Goal: Information Seeking & Learning: Learn about a topic

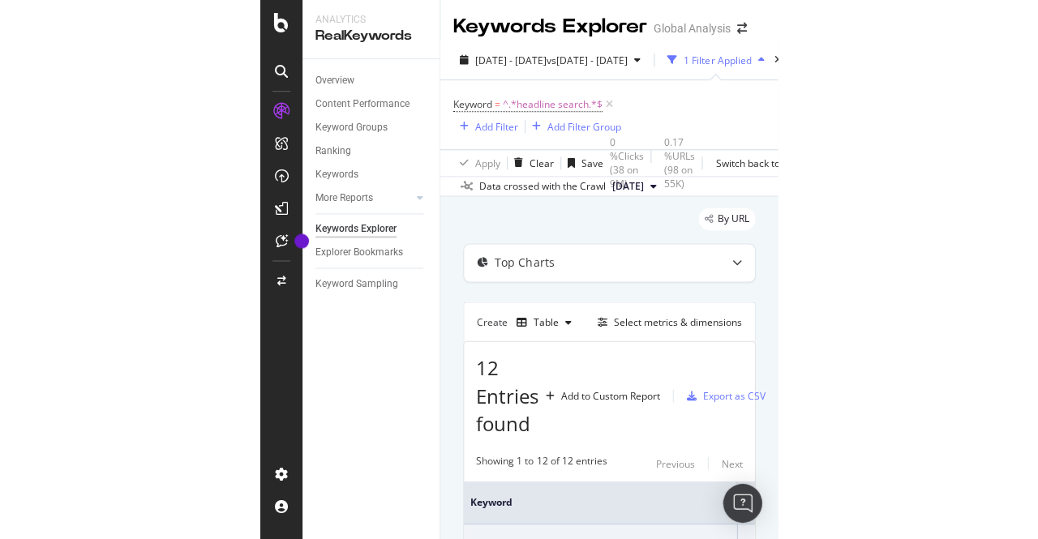
scroll to position [140, 0]
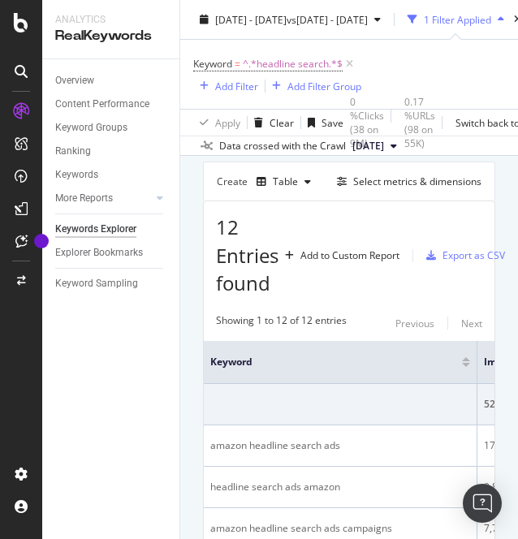
click at [93, 227] on div "Keywords Explorer" at bounding box center [95, 229] width 81 height 17
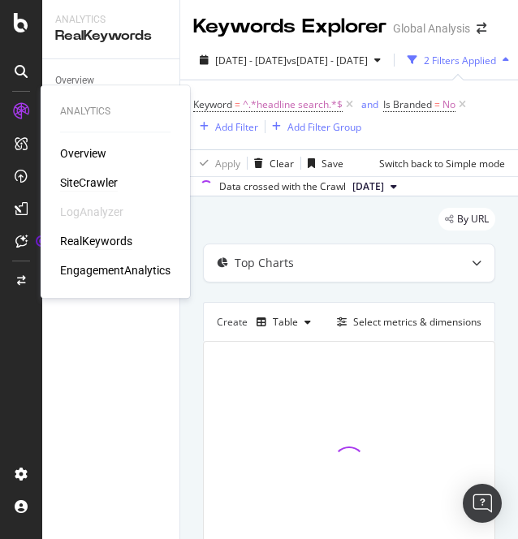
click at [83, 181] on div "SiteCrawler" at bounding box center [89, 182] width 58 height 16
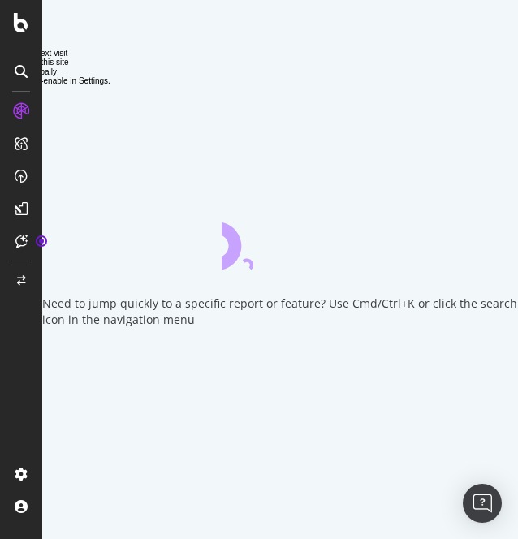
click at [7, 538] on icon "close toast" at bounding box center [3, 546] width 7 height 14
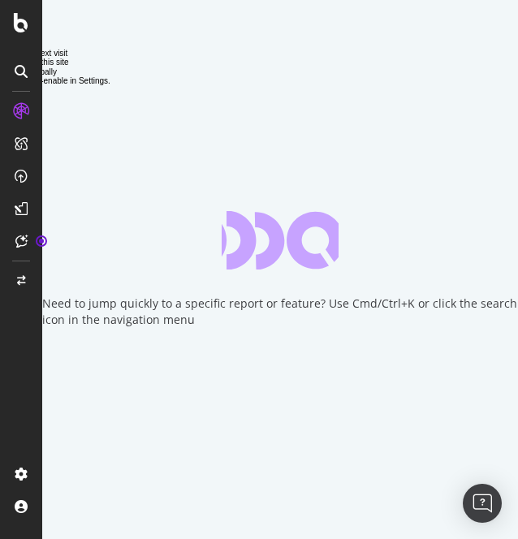
click at [7, 538] on icon "close toast" at bounding box center [3, 546] width 7 height 14
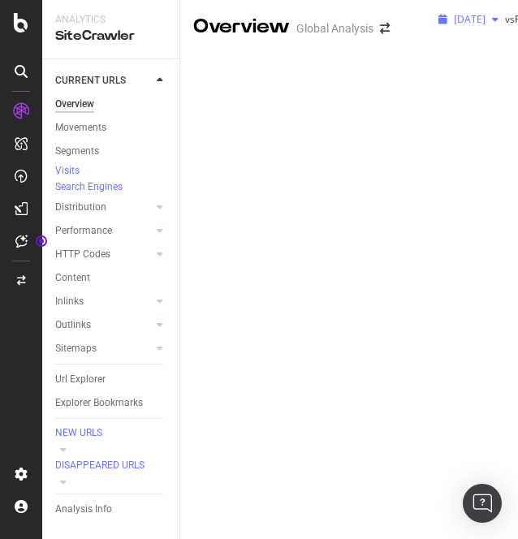
click at [432, 32] on div "[DATE]" at bounding box center [468, 19] width 73 height 24
click at [453, 70] on div "Add Filter" at bounding box center [474, 63] width 43 height 14
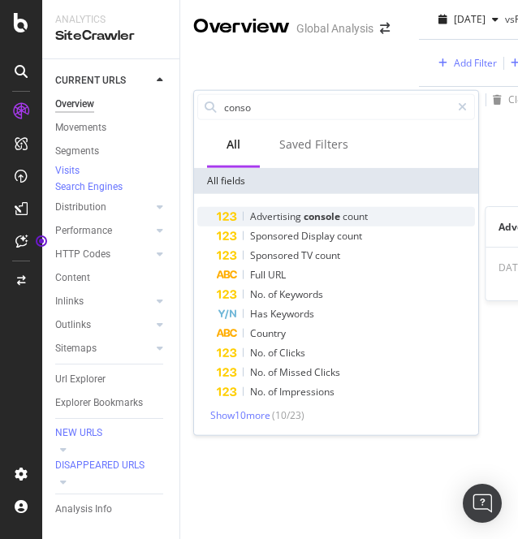
type input "conso"
click at [277, 209] on span "Advertising" at bounding box center [277, 216] width 54 height 14
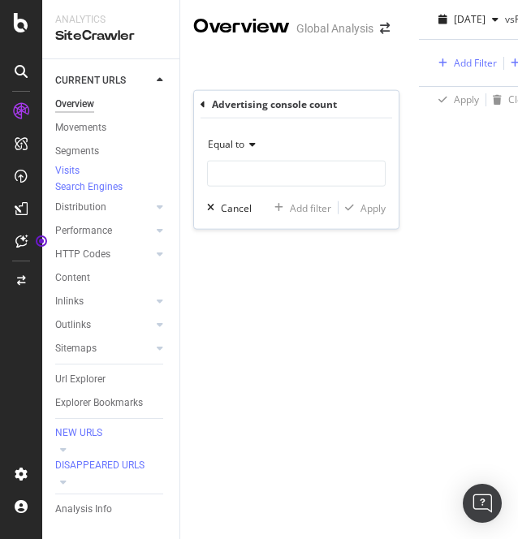
click at [238, 148] on span "Equal to" at bounding box center [226, 144] width 37 height 14
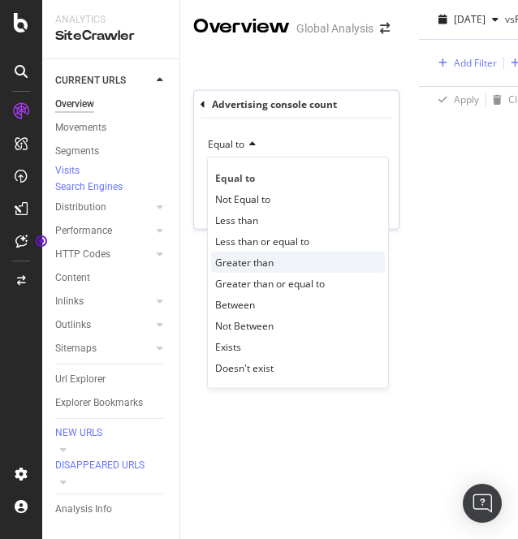
click at [242, 267] on span "Greater than" at bounding box center [244, 262] width 58 height 14
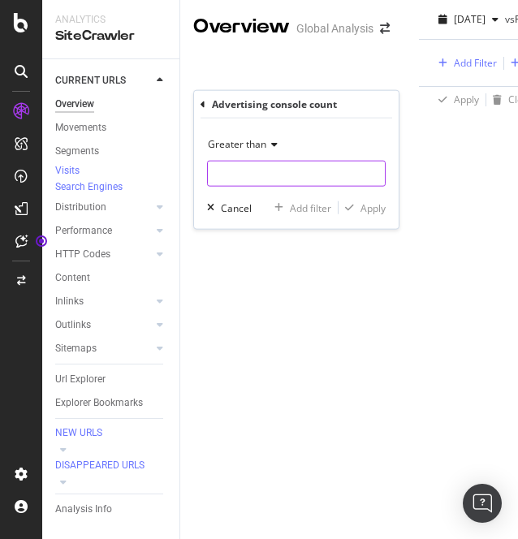
click at [243, 174] on input "number" at bounding box center [296, 174] width 178 height 26
type input "0"
click at [373, 208] on div "Apply" at bounding box center [372, 207] width 25 height 14
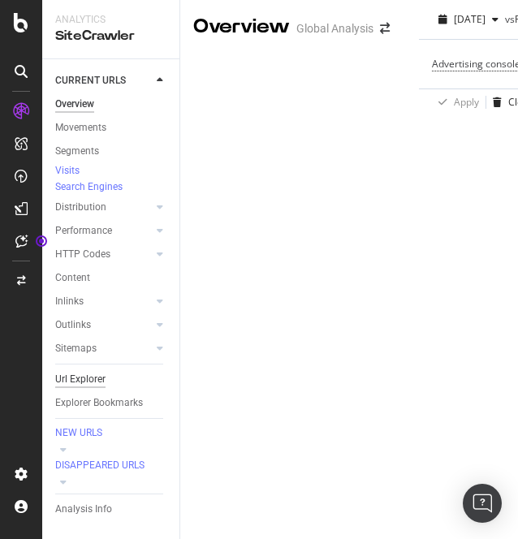
click at [81, 387] on div "Url Explorer" at bounding box center [80, 379] width 50 height 17
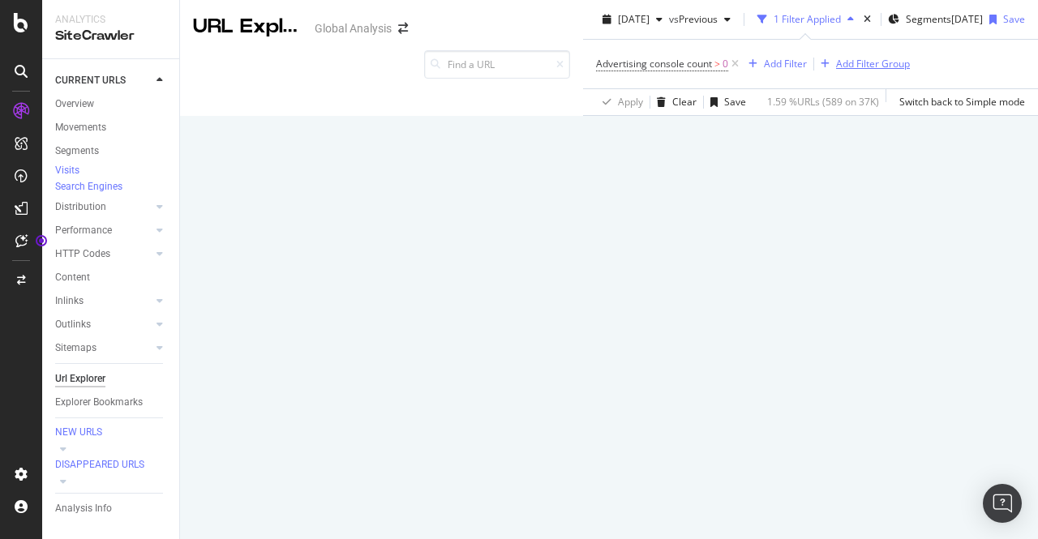
click at [517, 71] on div "Add Filter Group" at bounding box center [873, 64] width 74 height 14
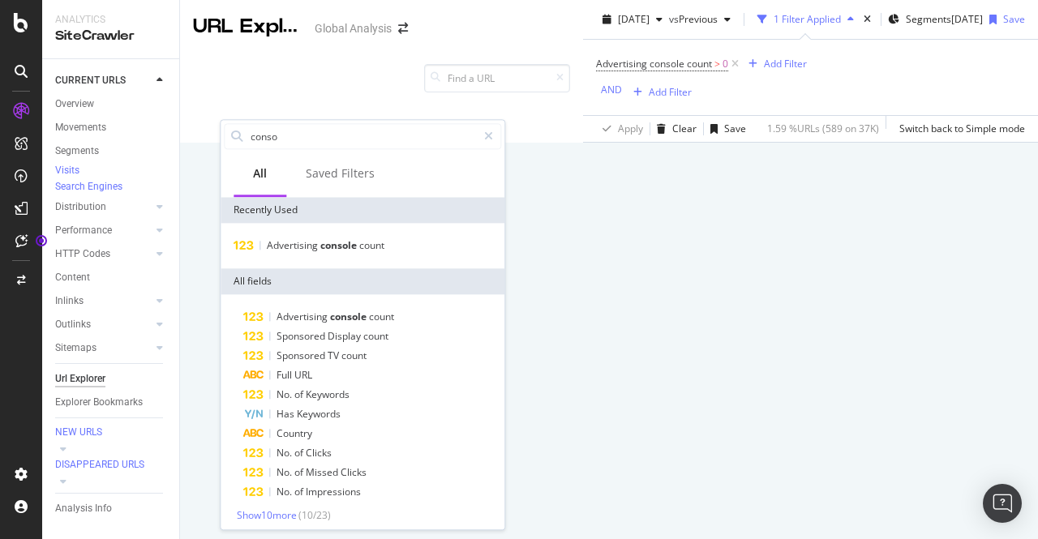
type input "c"
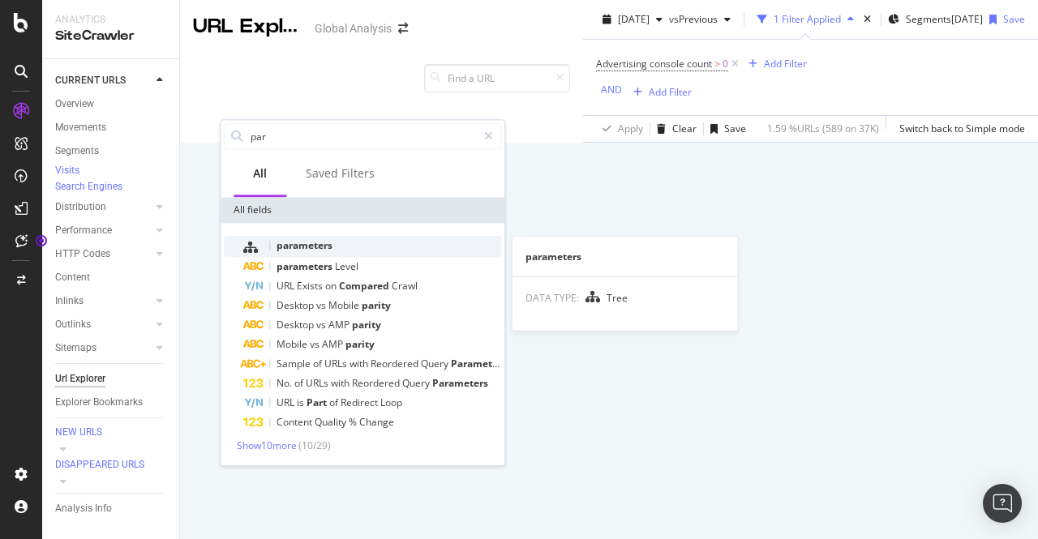
type input "par"
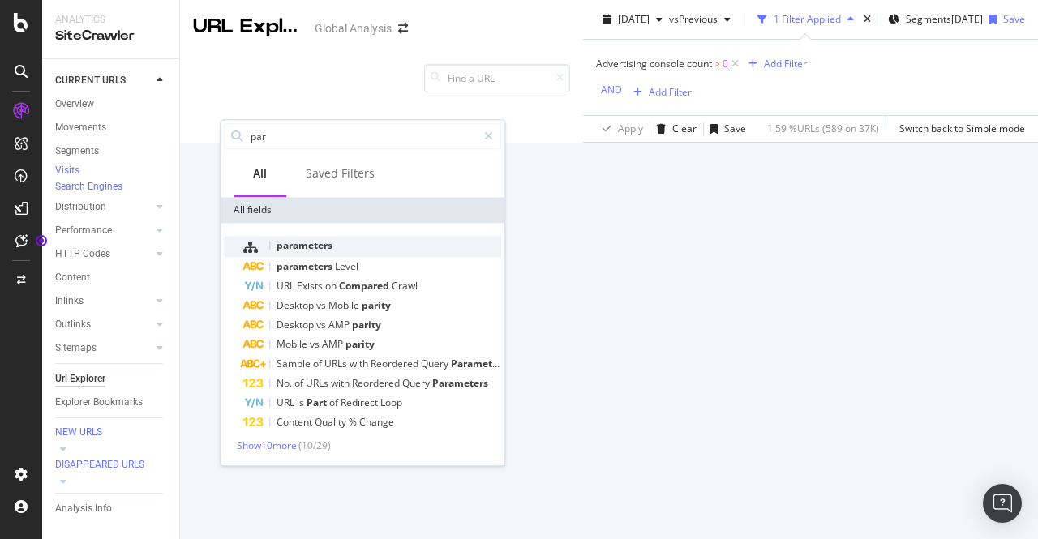
click at [307, 241] on span "parameters" at bounding box center [305, 245] width 56 height 14
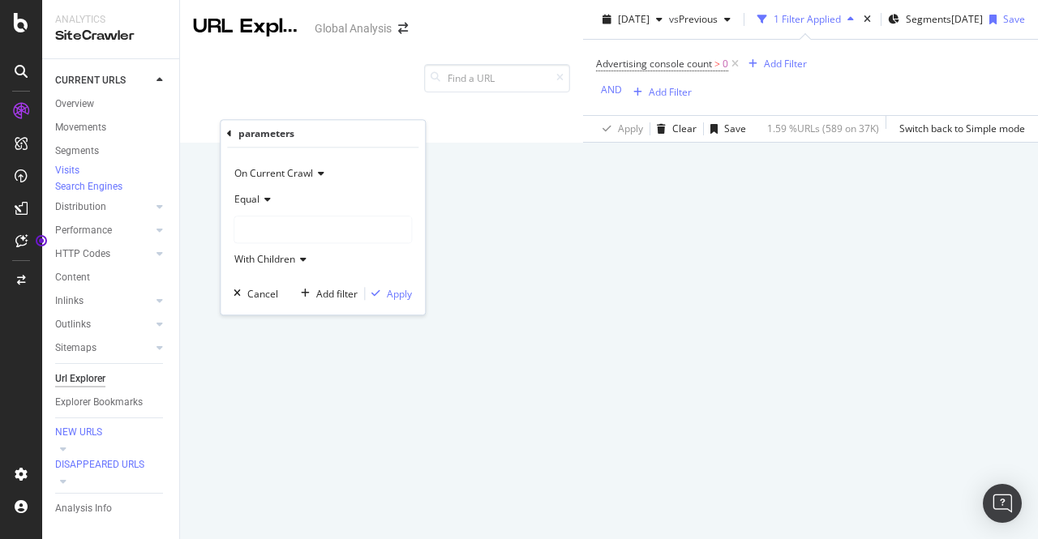
click at [264, 228] on div at bounding box center [322, 230] width 177 height 26
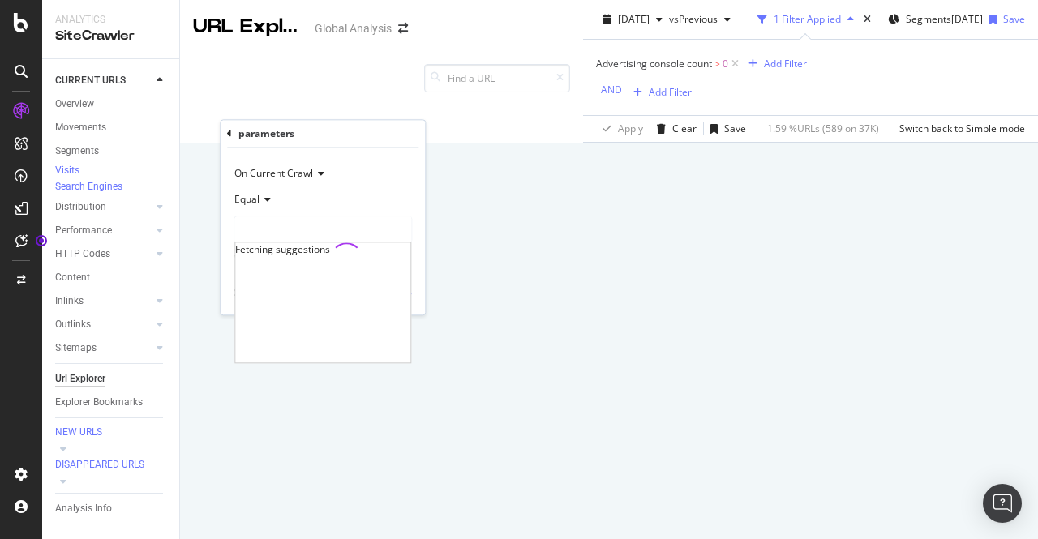
click at [279, 246] on div "Fetching suggestions" at bounding box center [322, 259] width 175 height 32
click at [308, 222] on div at bounding box center [322, 230] width 177 height 26
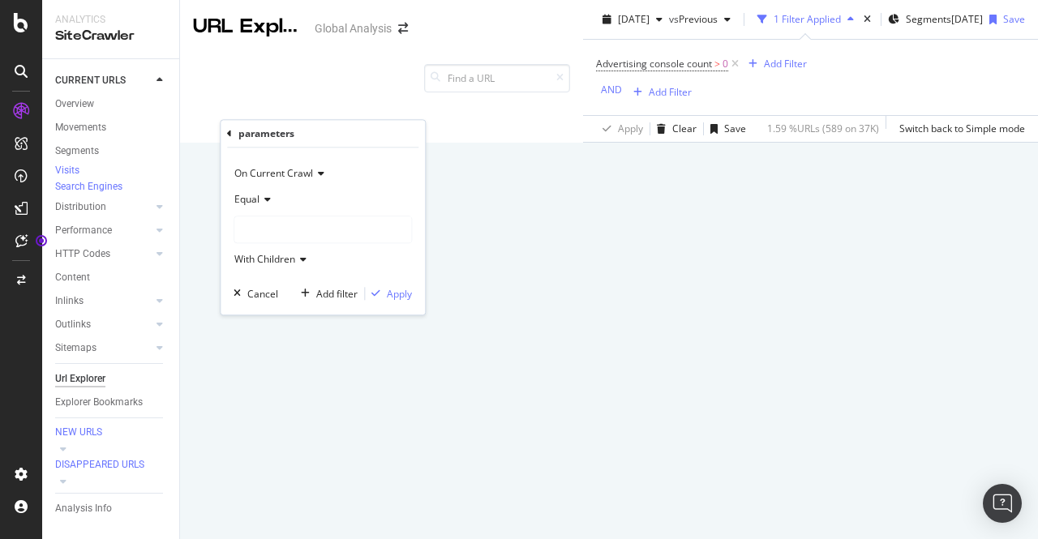
click at [282, 227] on div at bounding box center [322, 230] width 177 height 26
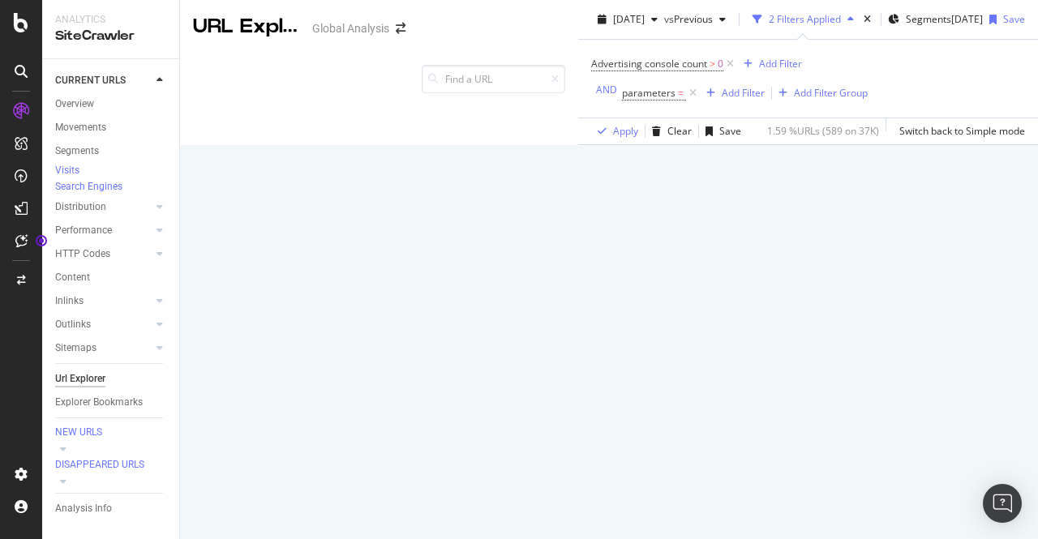
click at [517, 114] on div "Advertising console count > 0 Add Filter AND parameters = Add Filter Add Filter…" at bounding box center [808, 79] width 434 height 78
click at [517, 26] on span "Segments" at bounding box center [928, 19] width 45 height 14
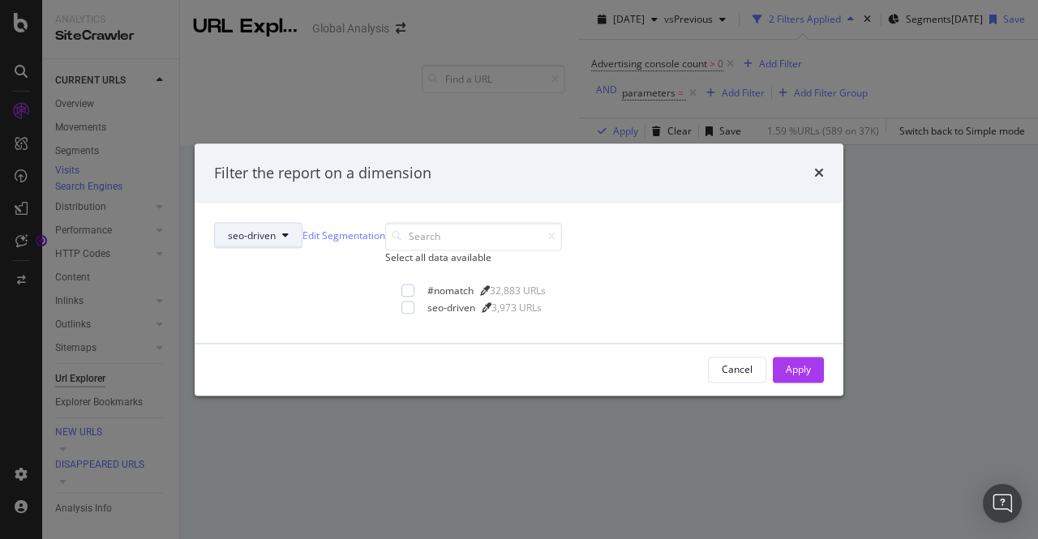
click at [303, 226] on button "seo-driven" at bounding box center [258, 236] width 88 height 26
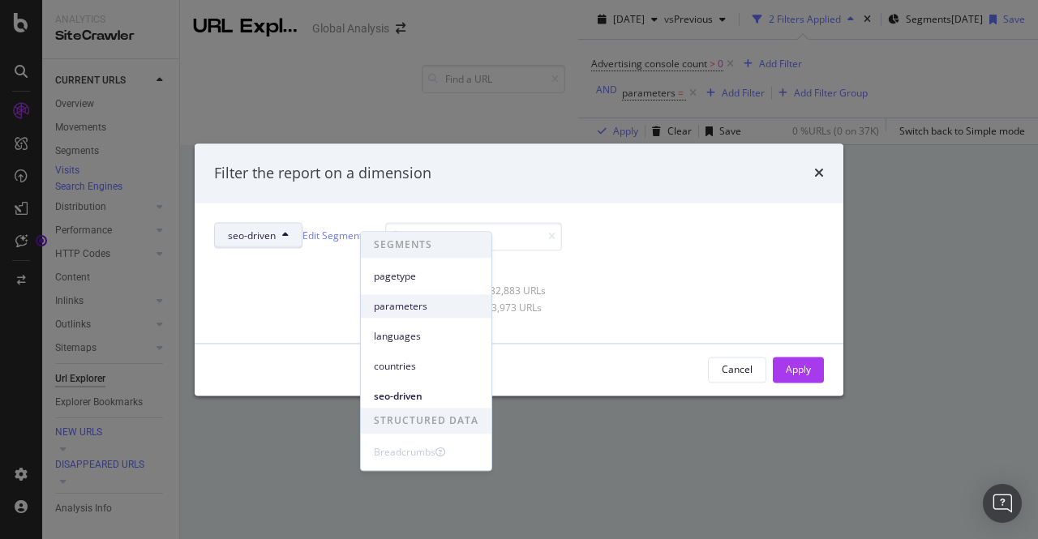
click at [406, 300] on span "parameters" at bounding box center [426, 306] width 105 height 15
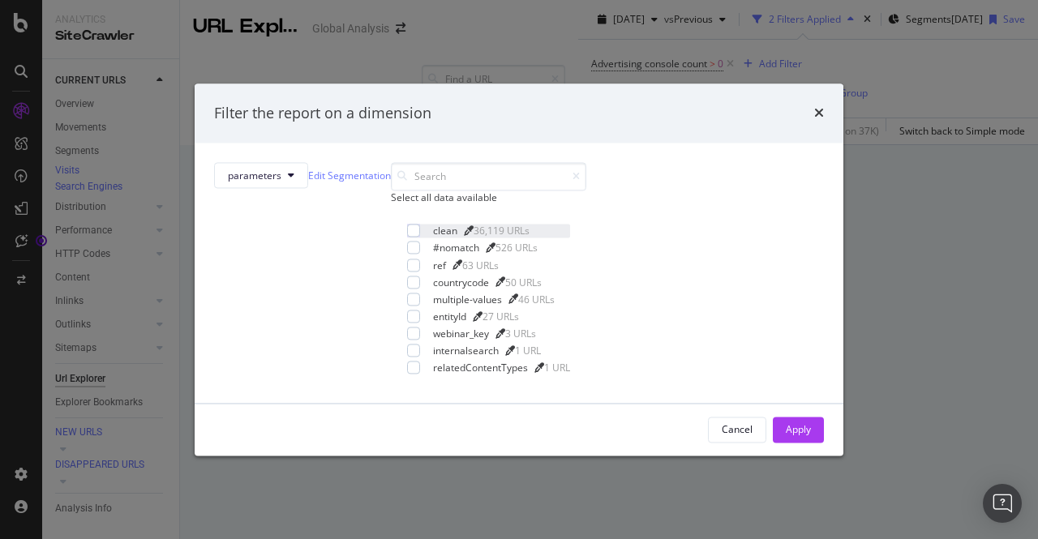
click at [433, 238] on div "clean" at bounding box center [445, 232] width 24 height 14
click at [517, 436] on div "Apply" at bounding box center [798, 430] width 25 height 24
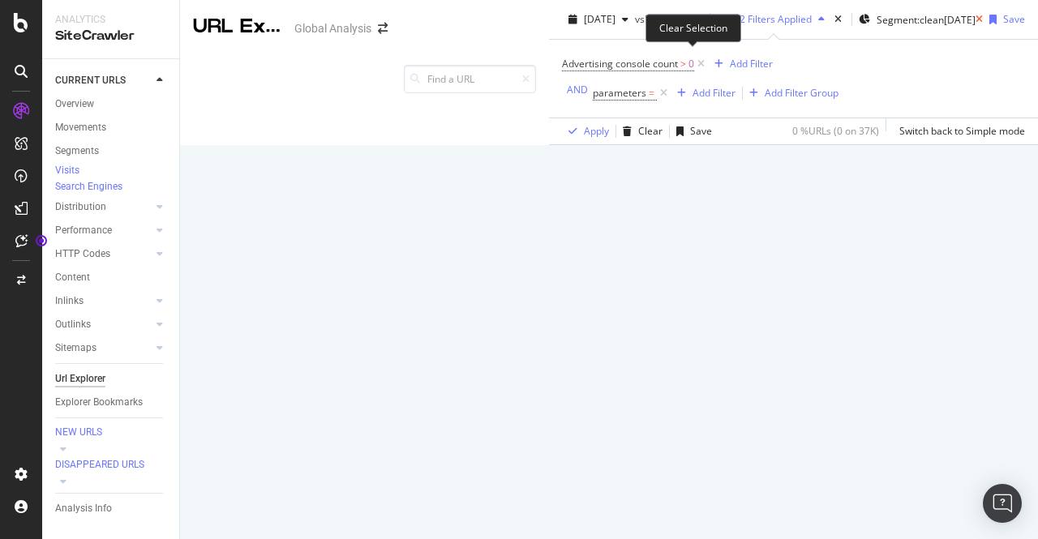
click at [517, 24] on icon at bounding box center [979, 20] width 7 height 10
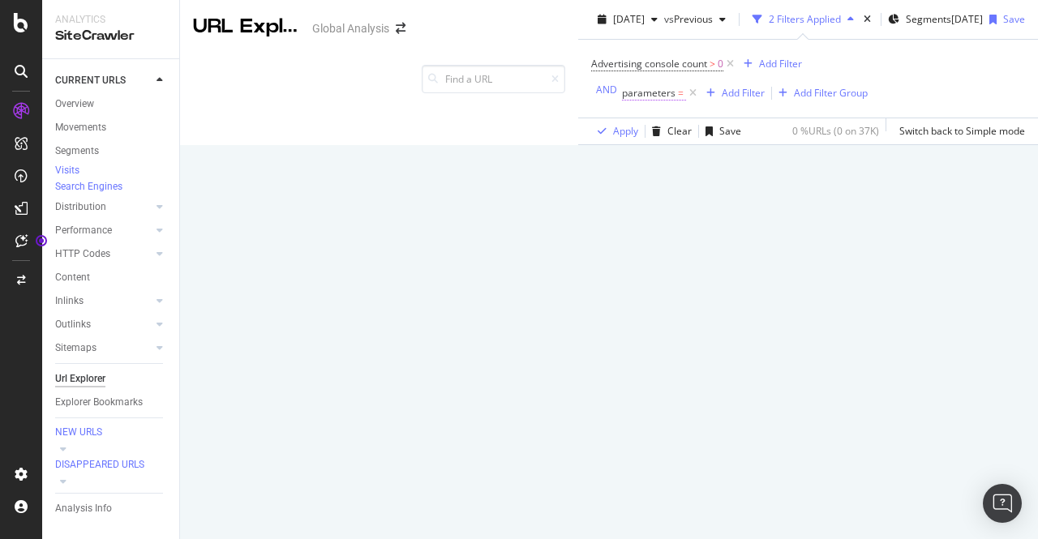
click at [517, 100] on span "parameters" at bounding box center [649, 93] width 54 height 14
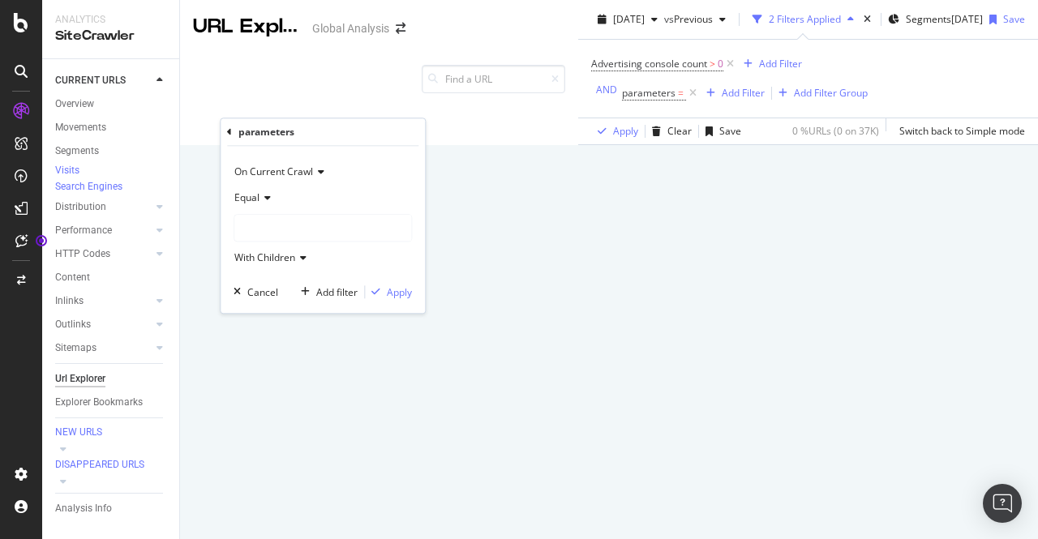
click at [269, 221] on div at bounding box center [322, 228] width 177 height 26
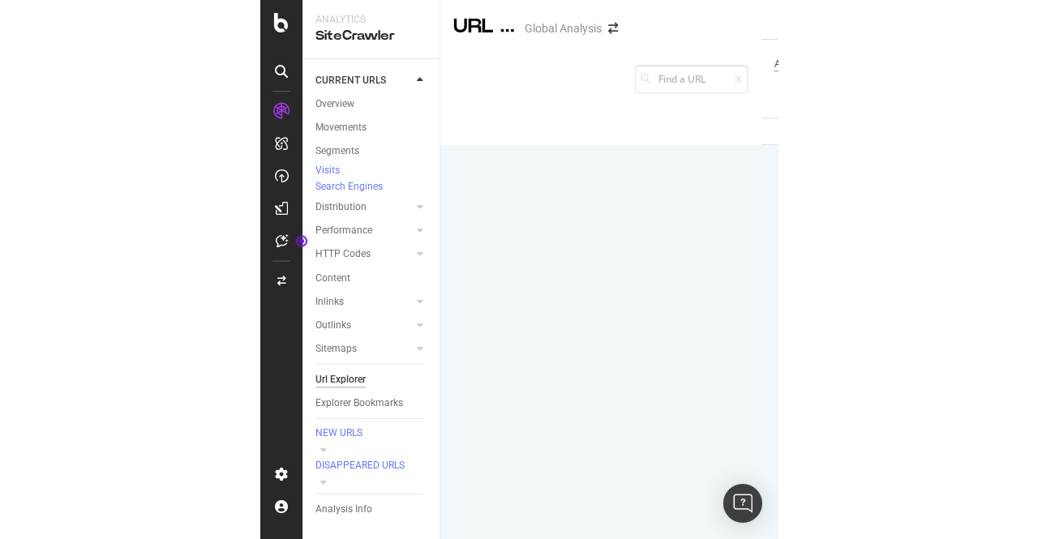
scroll to position [0, 320]
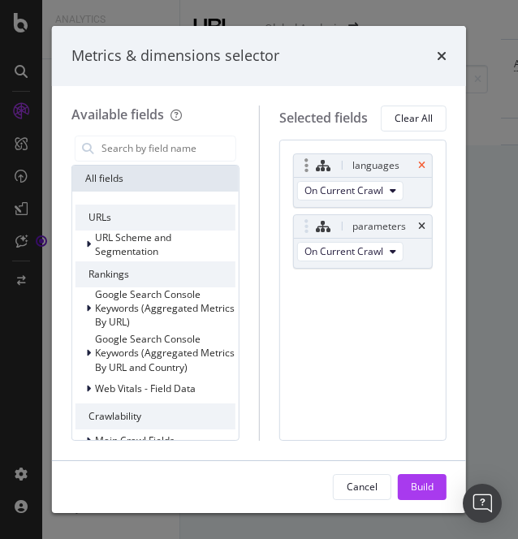
click at [422, 162] on icon "times" at bounding box center [421, 166] width 7 height 10
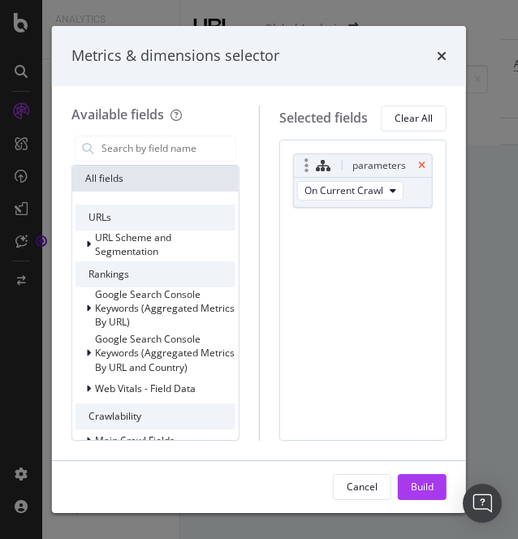
click at [422, 162] on icon "times" at bounding box center [421, 166] width 7 height 10
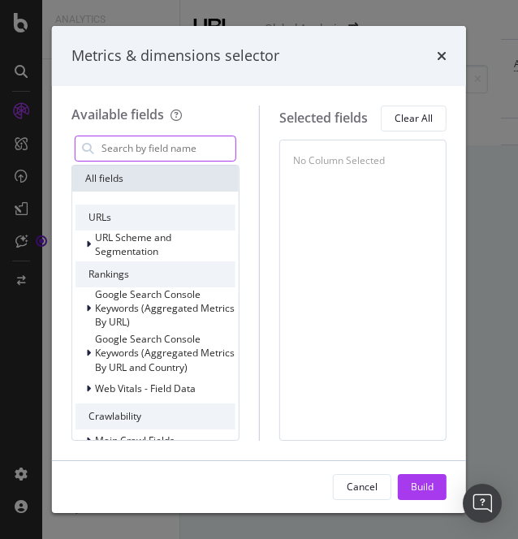
click at [137, 152] on input "modal" at bounding box center [167, 148] width 135 height 24
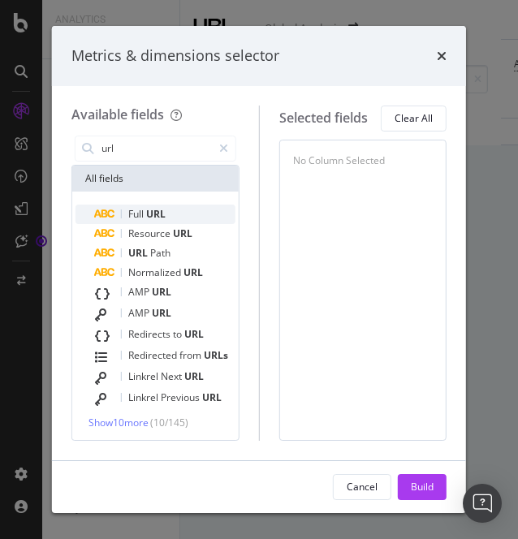
click at [140, 210] on span "Full" at bounding box center [137, 214] width 18 height 14
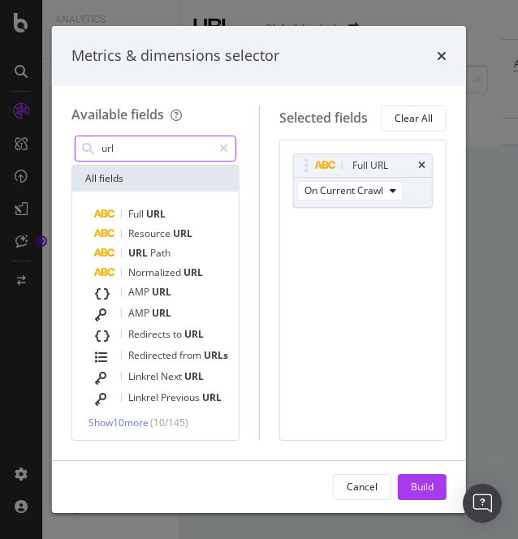
click at [122, 151] on input "url" at bounding box center [156, 148] width 112 height 24
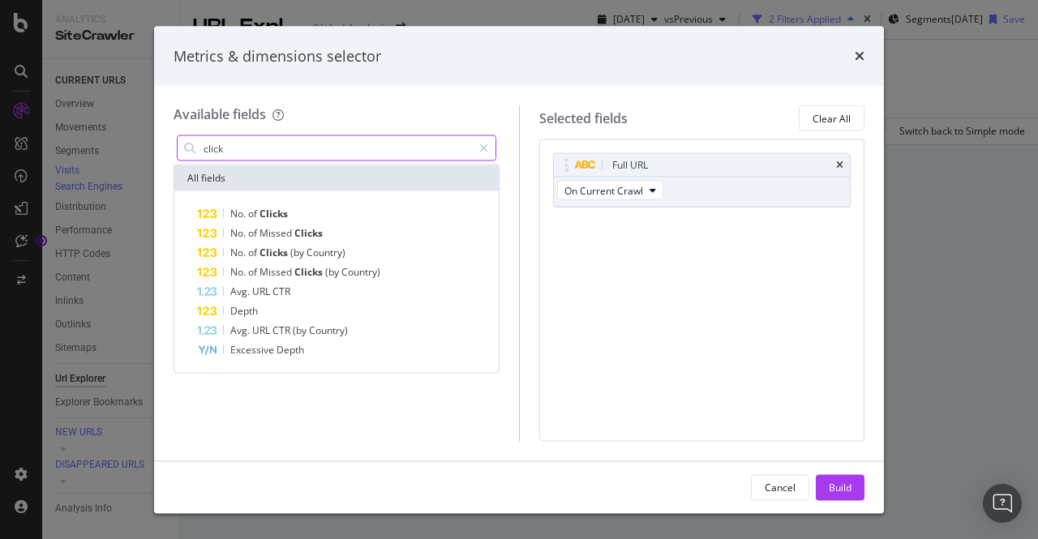
scroll to position [0, 0]
click at [333, 141] on input "click" at bounding box center [337, 148] width 270 height 24
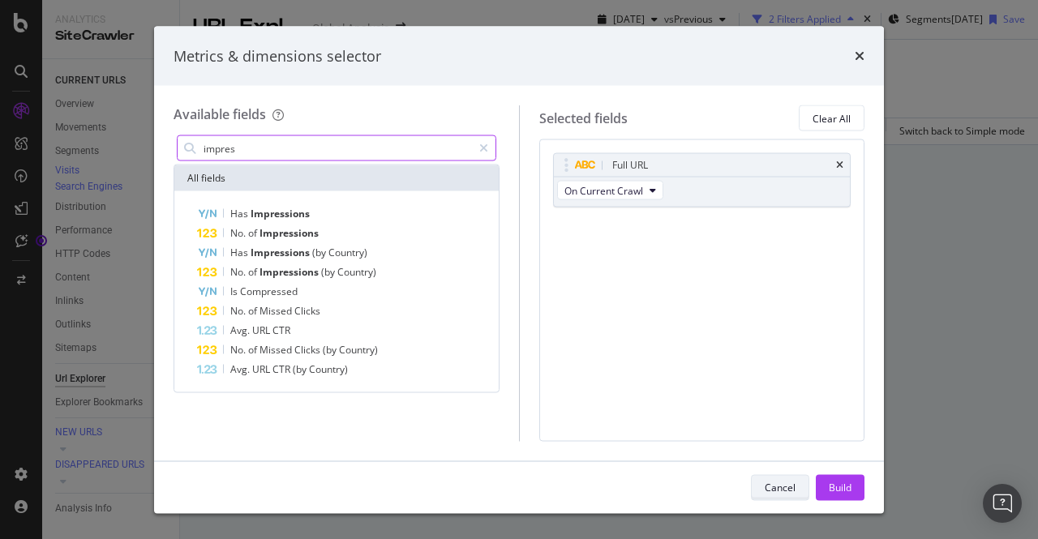
type input "impres"
click at [517, 476] on div "Cancel" at bounding box center [780, 487] width 31 height 23
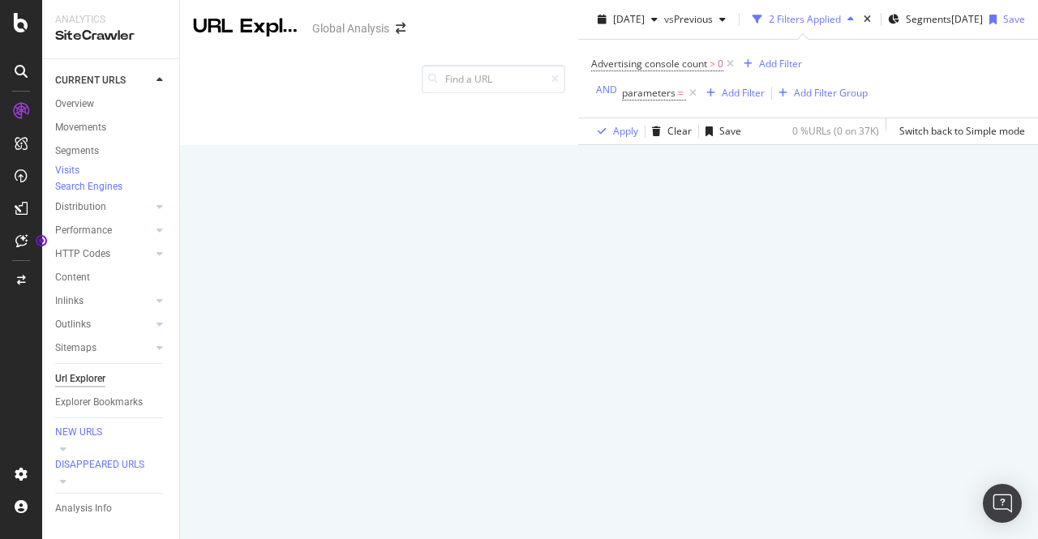
scroll to position [89, 0]
click at [517, 62] on span "Advertising console count" at bounding box center [649, 64] width 116 height 14
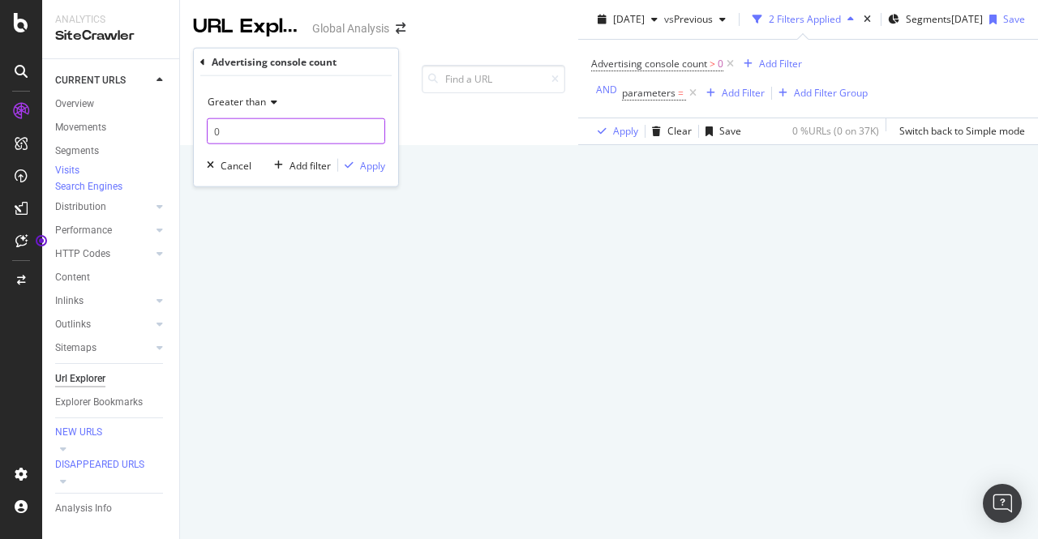
click at [216, 137] on input "0" at bounding box center [296, 131] width 178 height 26
type input "10"
click at [360, 164] on div "Apply" at bounding box center [372, 165] width 25 height 14
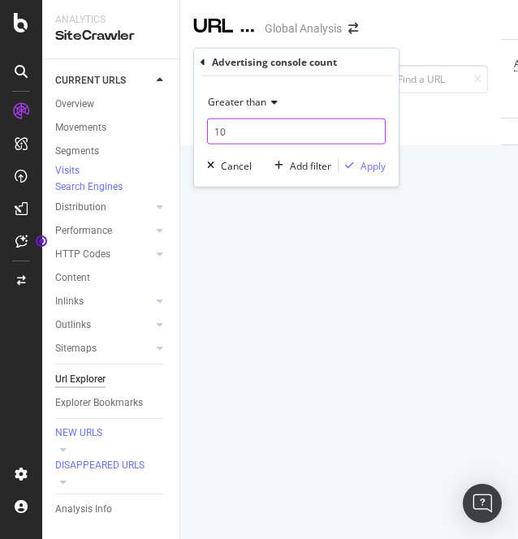
click at [251, 124] on input "10" at bounding box center [296, 131] width 178 height 26
type input "1"
type input "0"
click at [376, 159] on div "Apply" at bounding box center [372, 165] width 25 height 14
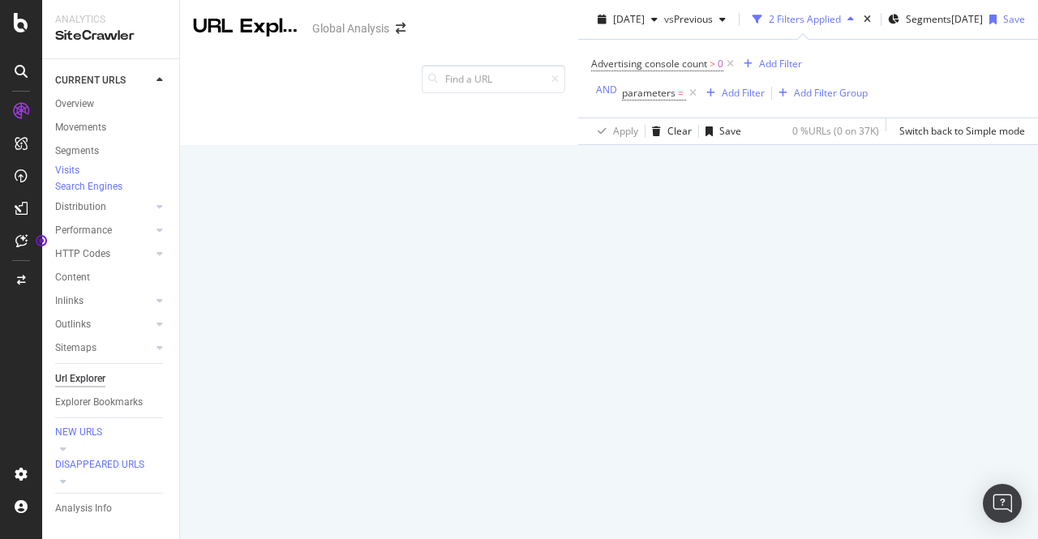
click at [517, 45] on div "[DATE] vs Previous 2 Filters Applied Segments [DATE] Save Advertising console c…" at bounding box center [808, 72] width 460 height 145
click at [517, 32] on div "2 Filters Applied" at bounding box center [803, 19] width 114 height 24
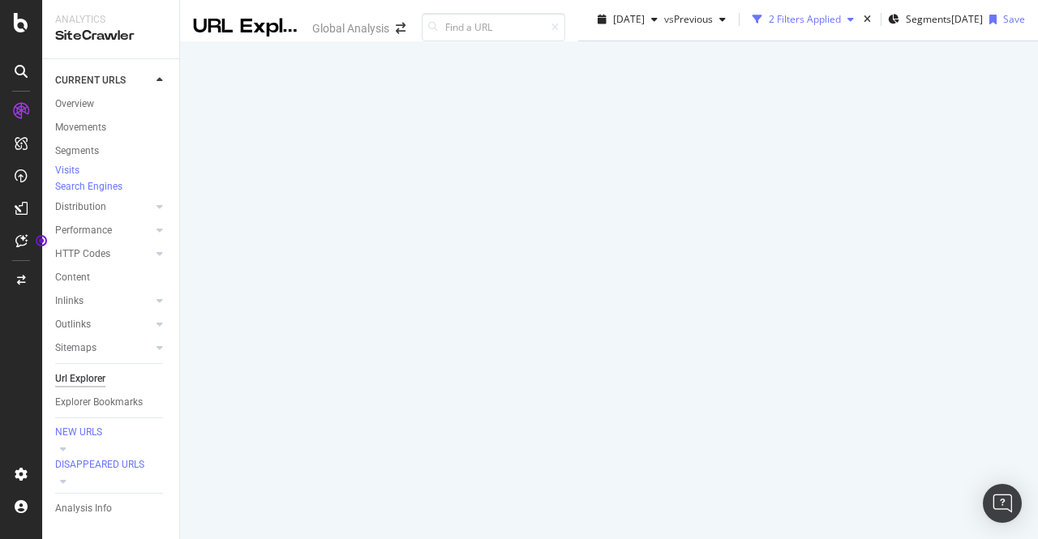
click at [517, 26] on div "2 Filters Applied" at bounding box center [805, 19] width 72 height 14
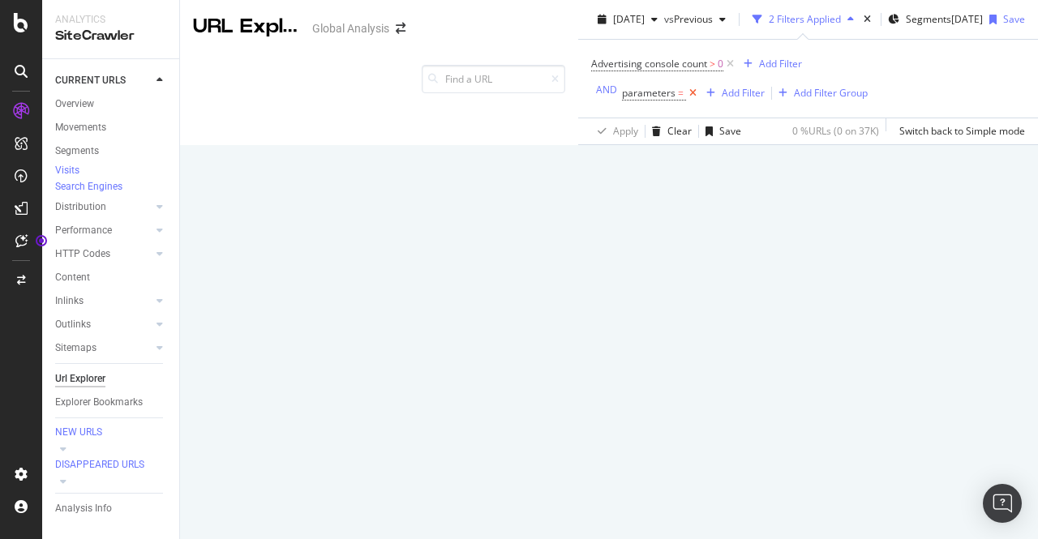
click at [517, 101] on icon at bounding box center [693, 93] width 14 height 16
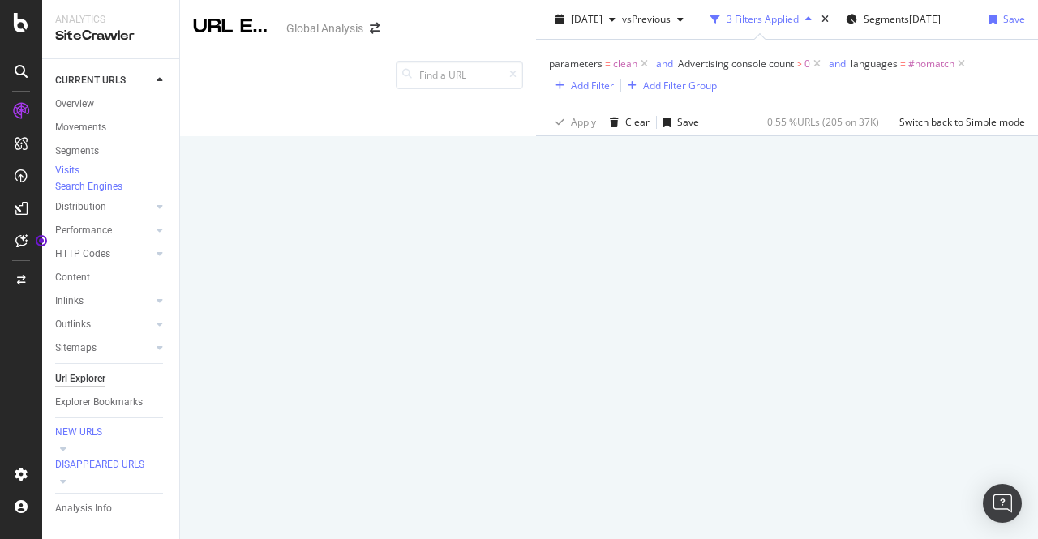
scroll to position [216, 0]
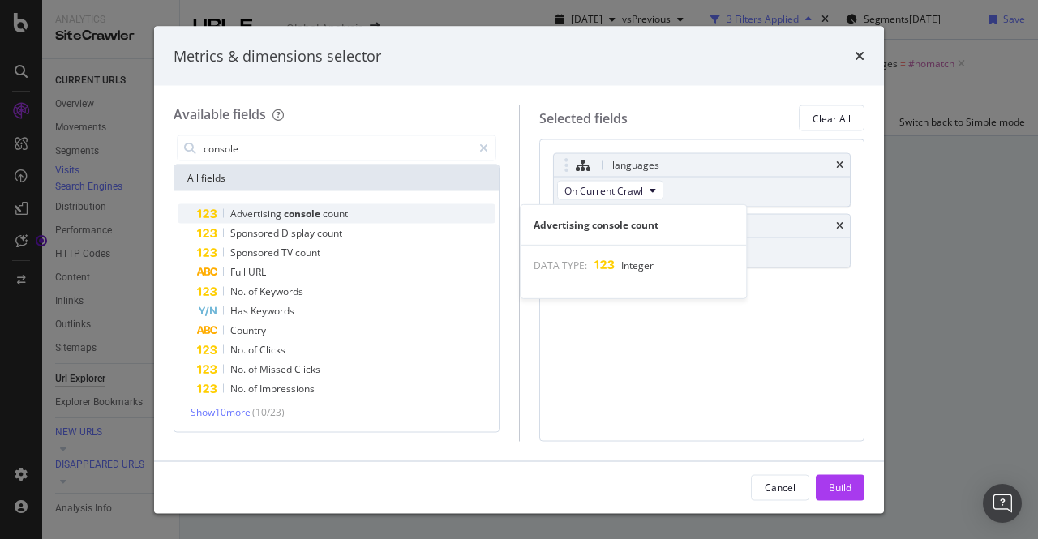
type input "console"
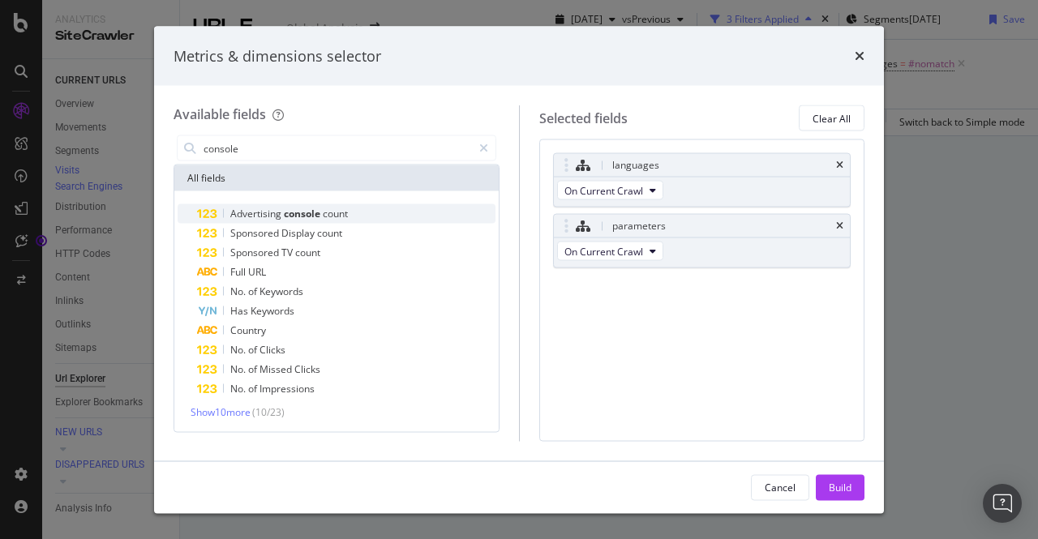
click at [280, 220] on div "Advertising console count" at bounding box center [346, 213] width 299 height 19
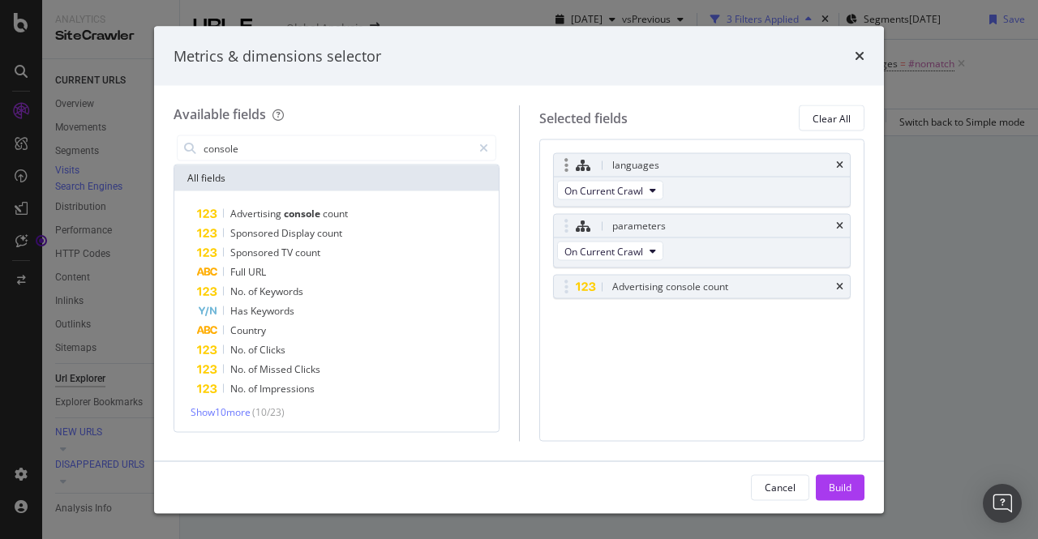
click at [517, 168] on div "languages" at bounding box center [702, 165] width 297 height 23
click at [517, 162] on icon "times" at bounding box center [839, 166] width 7 height 10
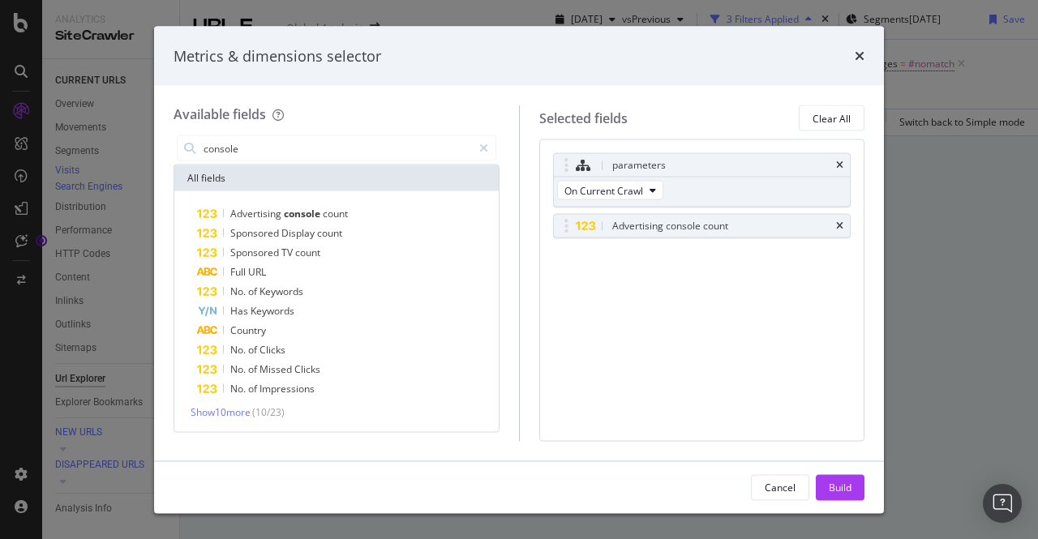
click at [517, 162] on icon "times" at bounding box center [839, 166] width 7 height 10
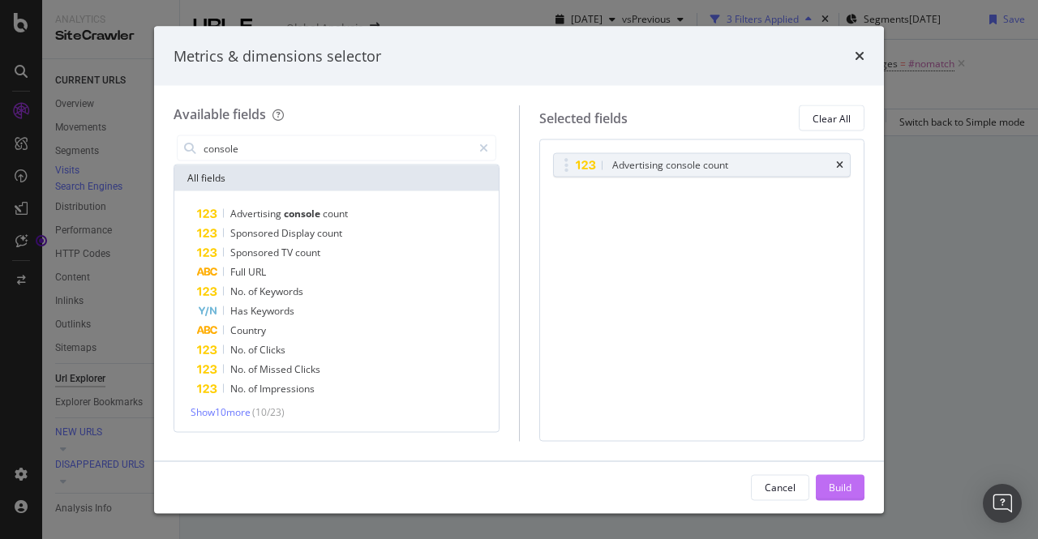
click at [517, 480] on button "Build" at bounding box center [840, 488] width 49 height 26
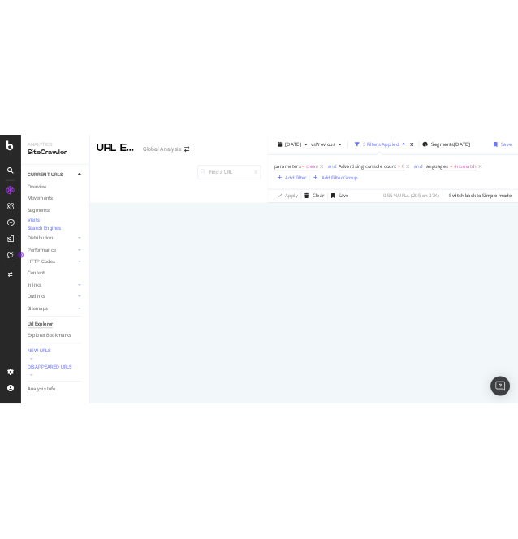
scroll to position [165, 0]
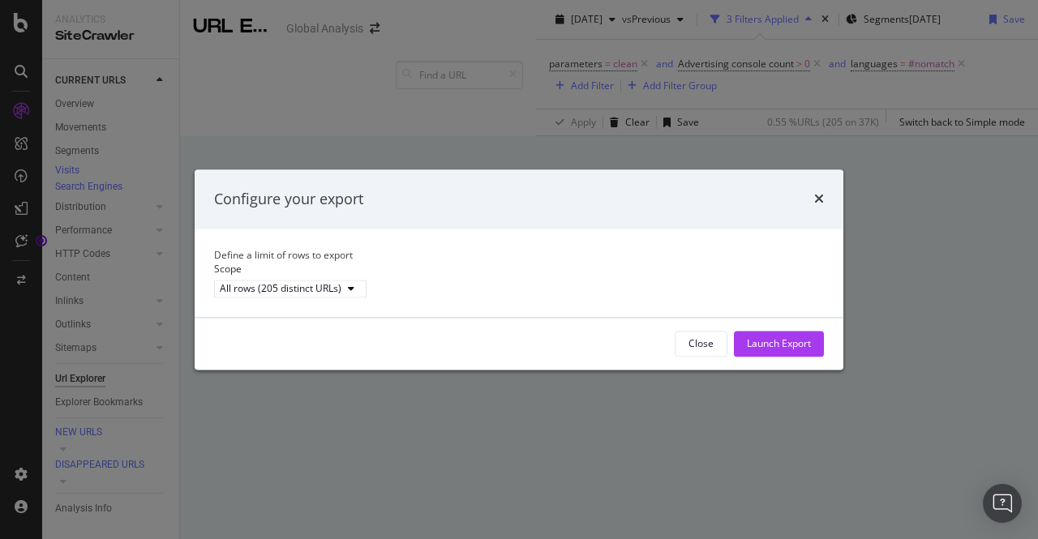
click at [517, 341] on div "Close Launch Export" at bounding box center [519, 344] width 649 height 52
click at [517, 350] on div "Launch Export" at bounding box center [779, 344] width 64 height 14
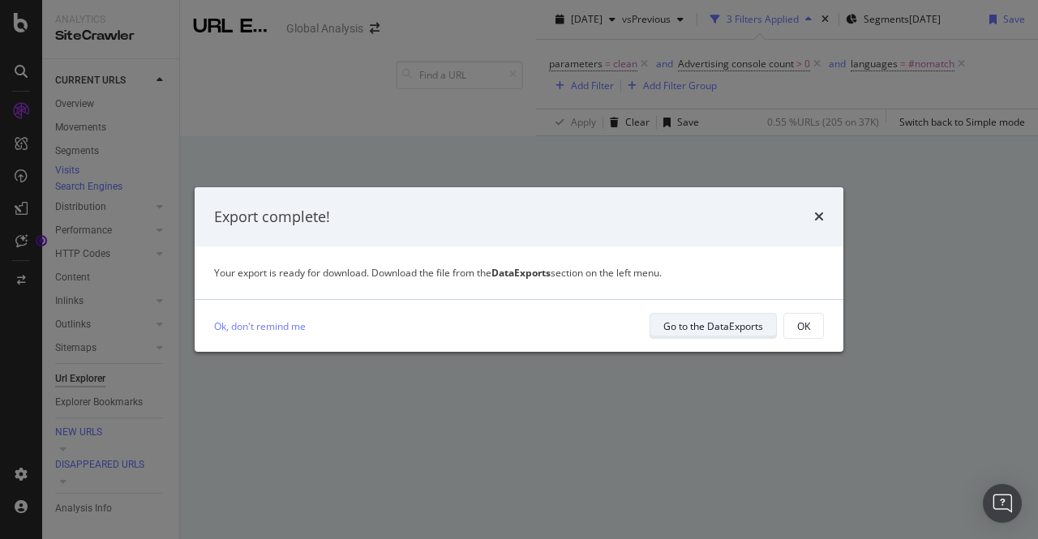
click at [517, 320] on div "Go to the DataExports" at bounding box center [714, 327] width 100 height 14
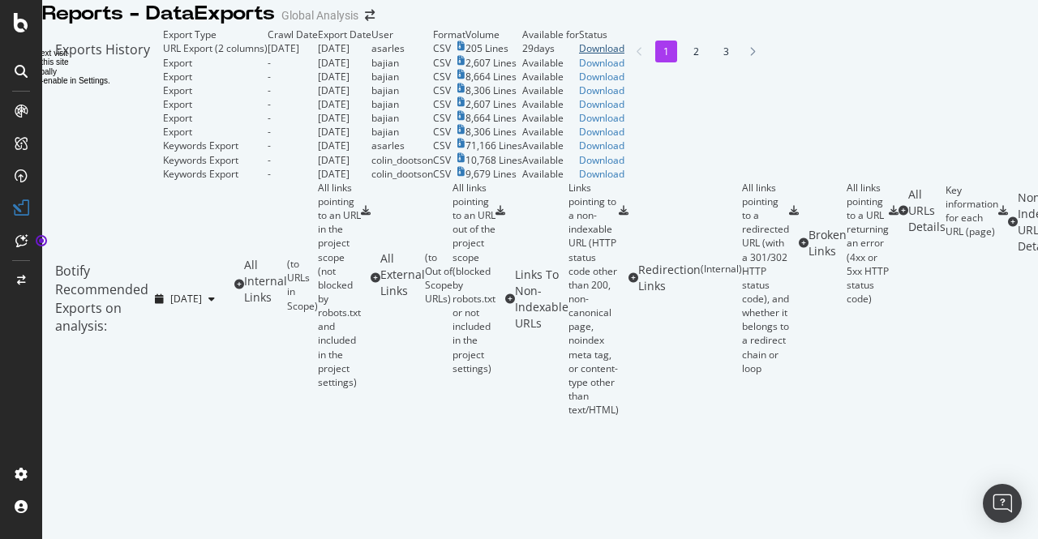
click at [517, 55] on div "Download" at bounding box center [601, 48] width 45 height 14
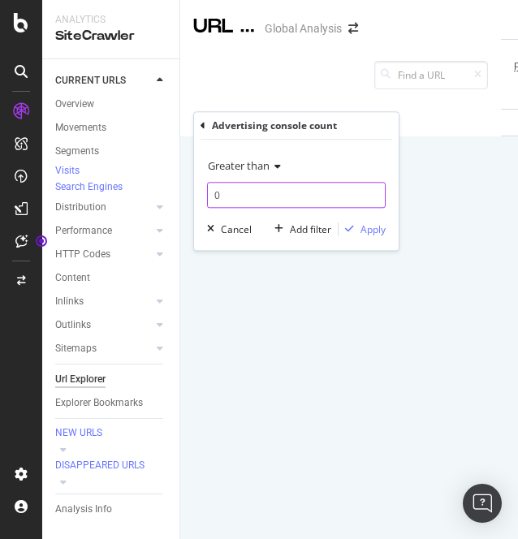
click at [209, 195] on input "0" at bounding box center [296, 195] width 178 height 26
type input "10"
click at [367, 228] on div "Apply" at bounding box center [372, 229] width 25 height 14
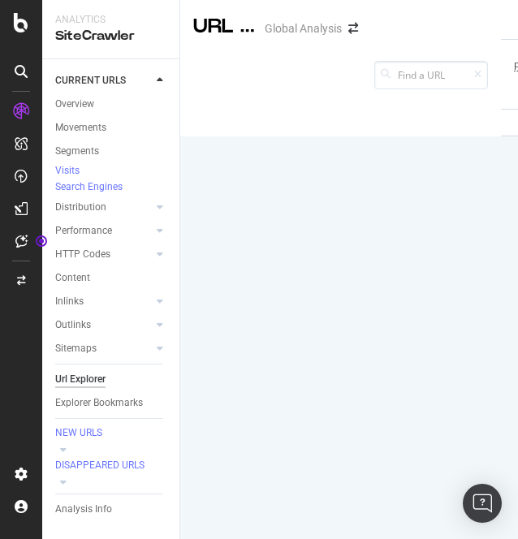
scroll to position [176, 0]
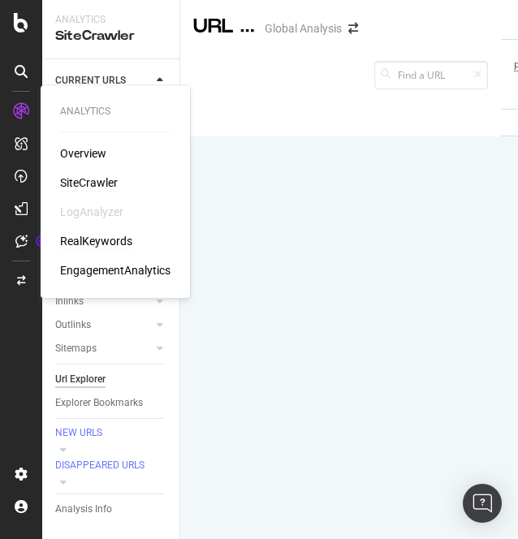
click at [103, 246] on div "RealKeywords" at bounding box center [96, 241] width 72 height 16
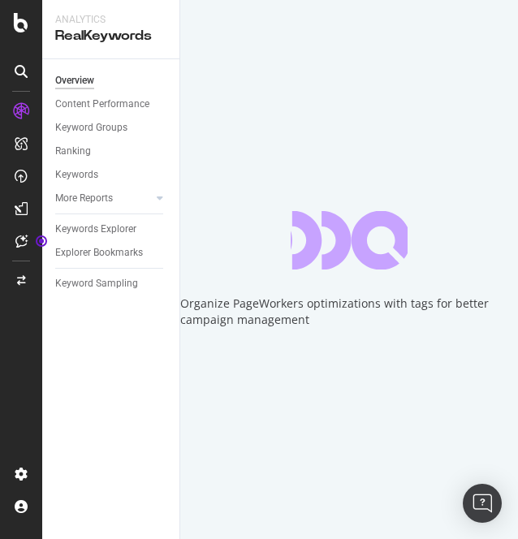
drag, startPoint x: 88, startPoint y: 225, endPoint x: 29, endPoint y: 230, distance: 59.4
click at [88, 225] on div "Keywords Explorer" at bounding box center [95, 229] width 81 height 17
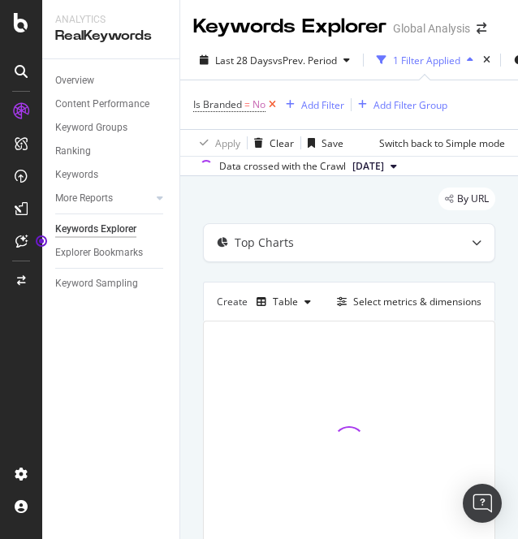
click at [276, 105] on icon at bounding box center [272, 105] width 14 height 16
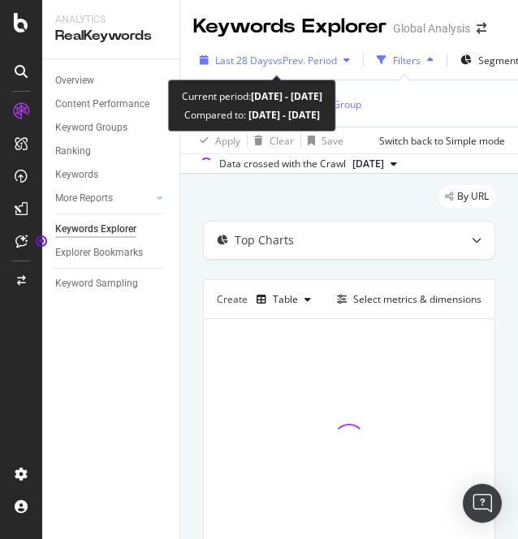
click at [257, 58] on span "Last 28 Days" at bounding box center [244, 61] width 58 height 14
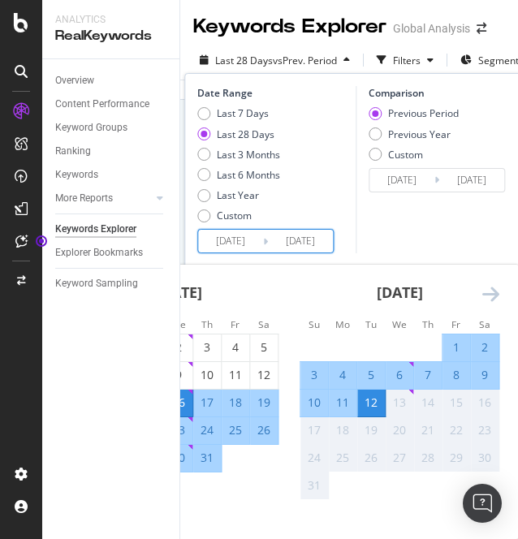
click at [225, 236] on input "[DATE]" at bounding box center [230, 241] width 65 height 23
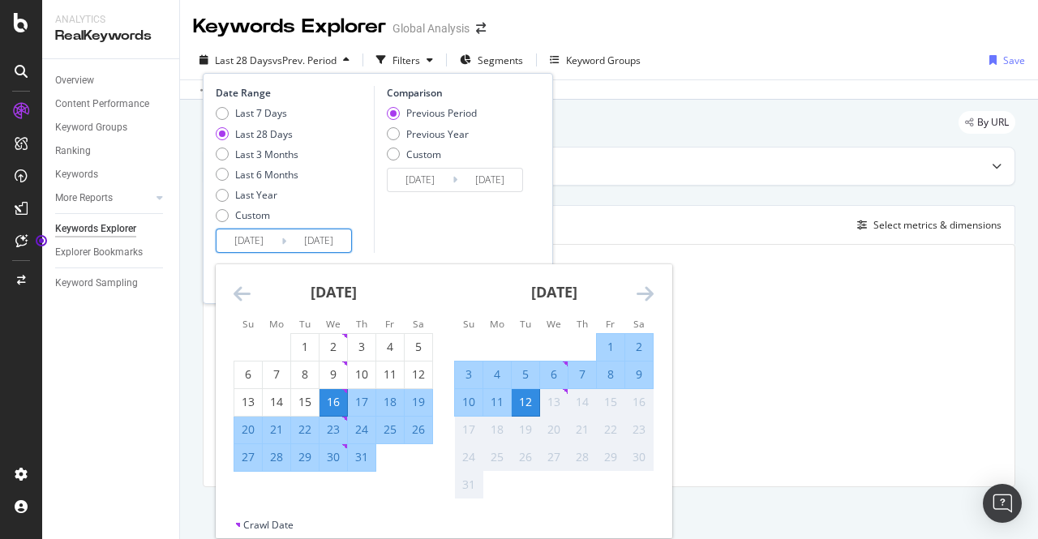
click at [240, 286] on icon "Move backward to switch to the previous month." at bounding box center [242, 293] width 17 height 19
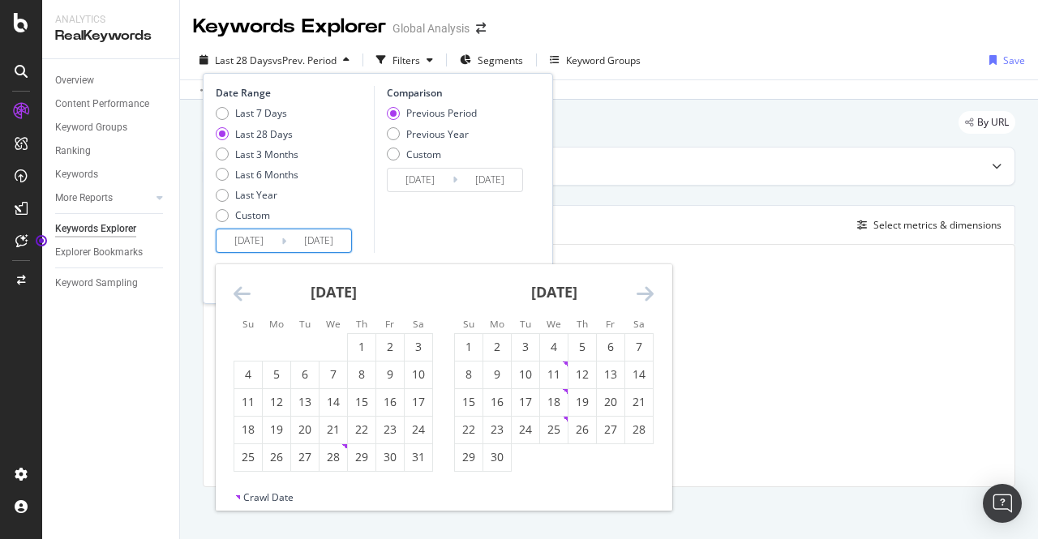
click at [240, 286] on icon "Move backward to switch to the previous month." at bounding box center [242, 293] width 17 height 19
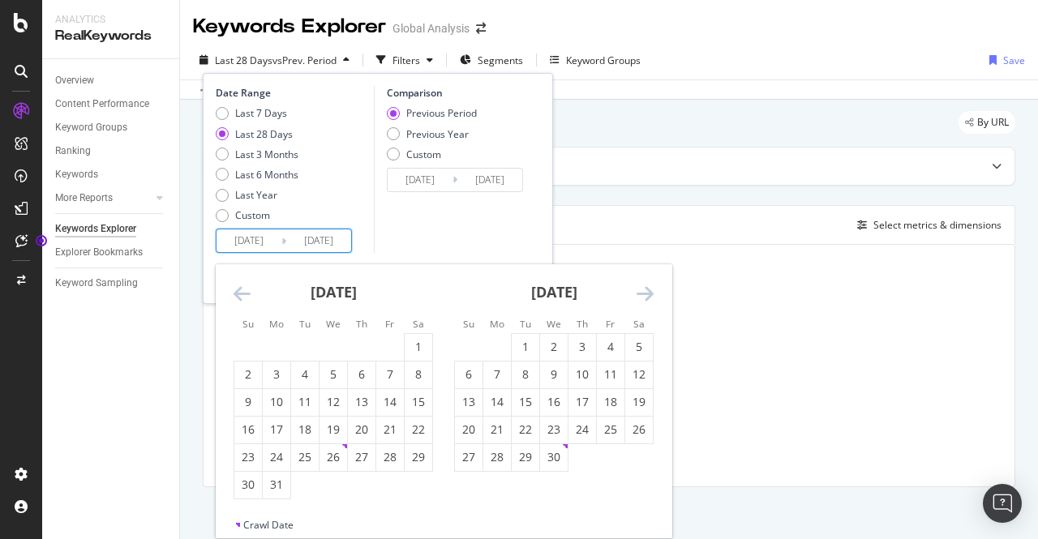
click at [240, 286] on icon "Move backward to switch to the previous month." at bounding box center [242, 293] width 17 height 19
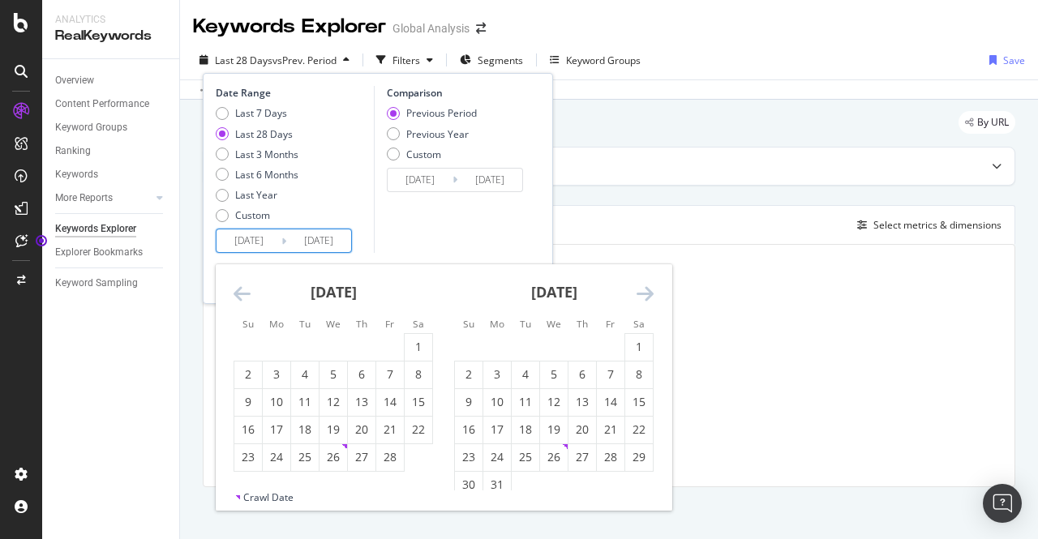
click at [240, 286] on icon "Move backward to switch to the previous month." at bounding box center [242, 293] width 17 height 19
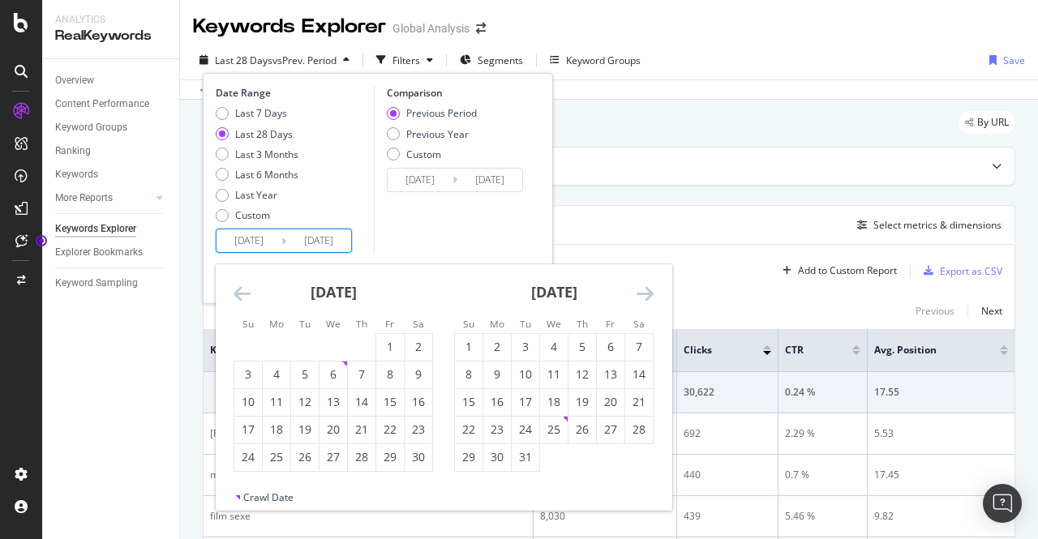
click at [240, 286] on icon "Move backward to switch to the previous month." at bounding box center [242, 293] width 17 height 19
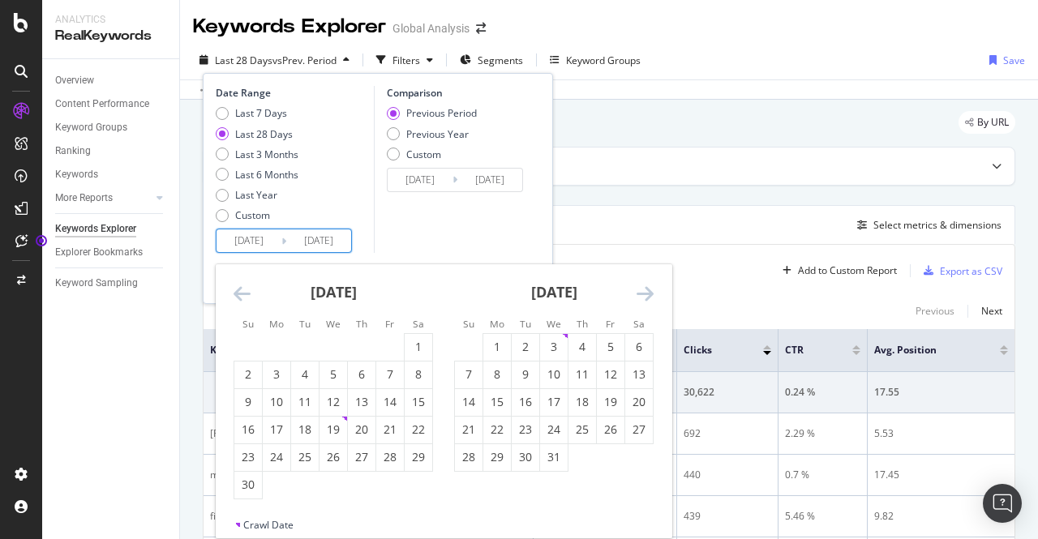
click at [240, 286] on icon "Move backward to switch to the previous month." at bounding box center [242, 293] width 17 height 19
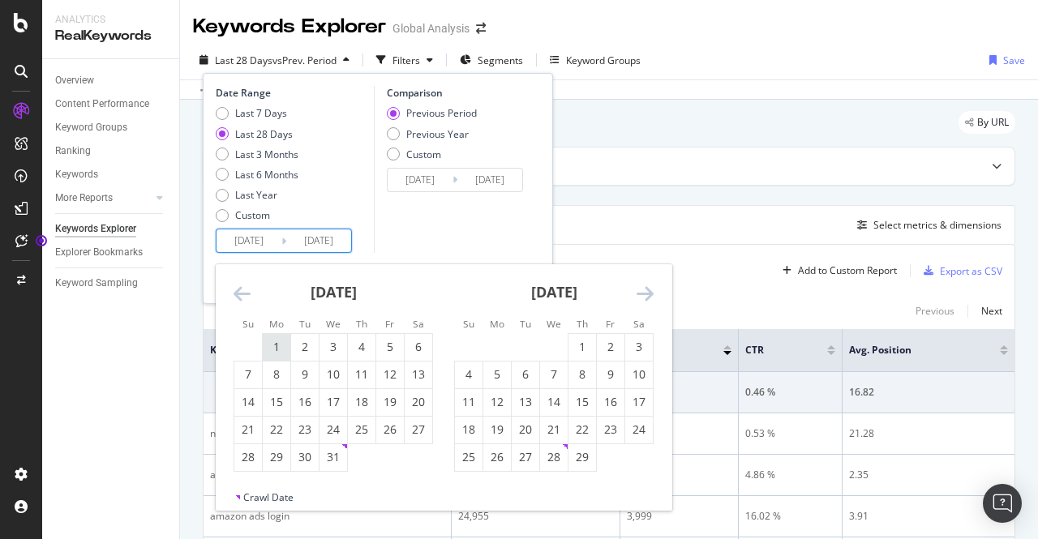
click at [279, 340] on div "1" at bounding box center [277, 347] width 28 height 16
type input "[DATE]"
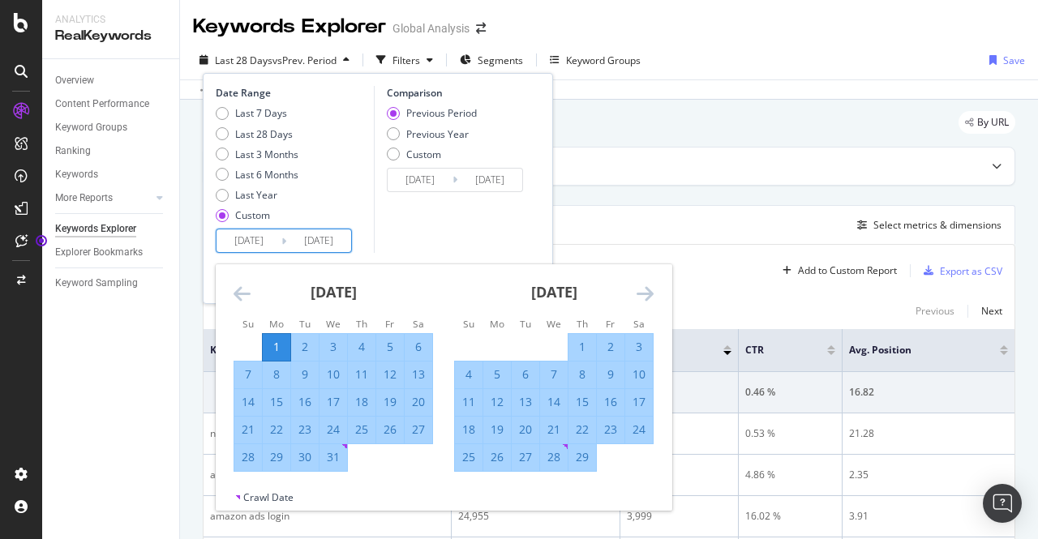
click at [517, 296] on icon "Move forward to switch to the next month." at bounding box center [645, 293] width 17 height 19
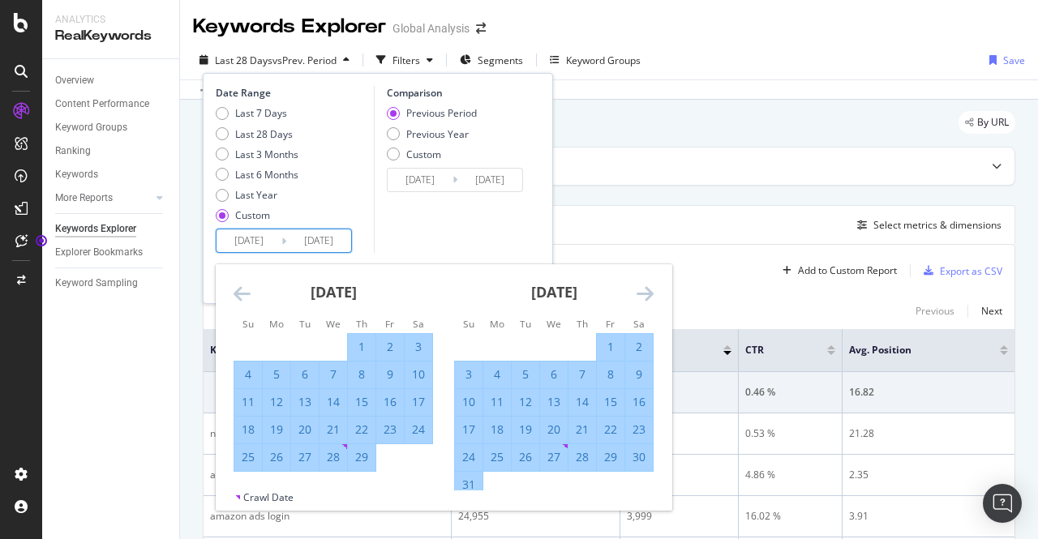
click at [517, 296] on icon "Move forward to switch to the next month." at bounding box center [645, 293] width 17 height 19
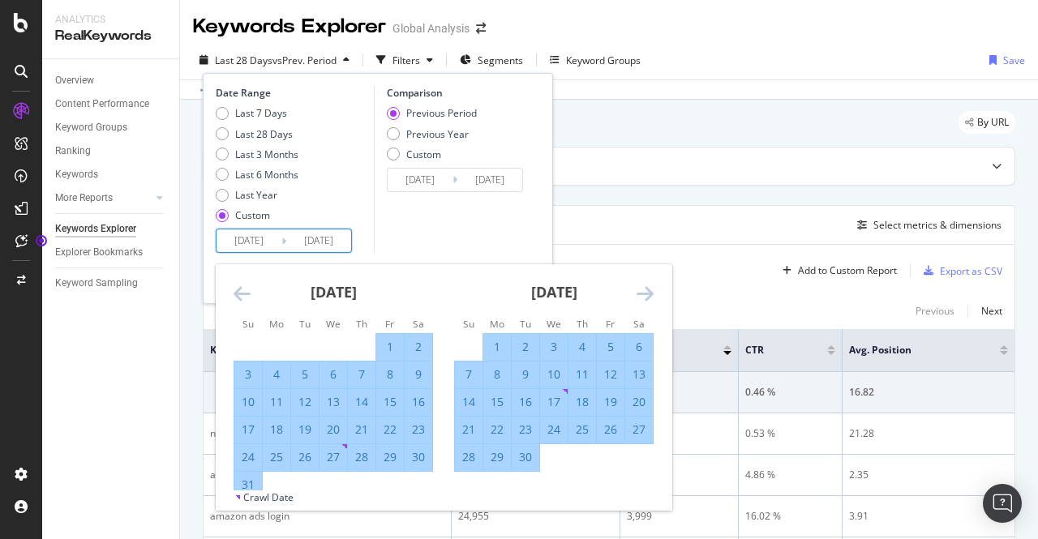
click at [517, 296] on icon "Move forward to switch to the next month." at bounding box center [645, 293] width 17 height 19
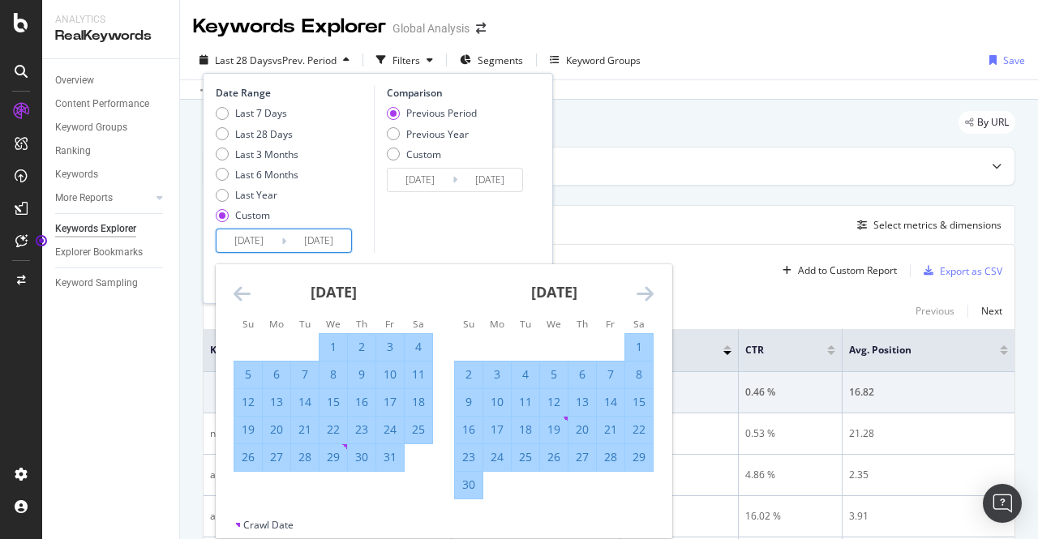
click at [517, 296] on icon "Move forward to switch to the next month." at bounding box center [645, 293] width 17 height 19
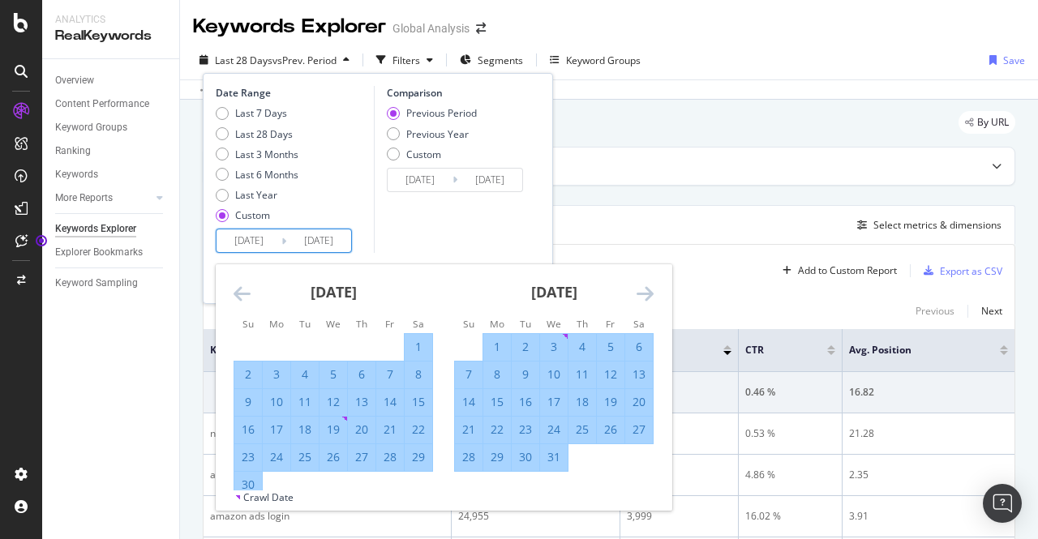
click at [517, 296] on icon "Move forward to switch to the next month." at bounding box center [645, 293] width 17 height 19
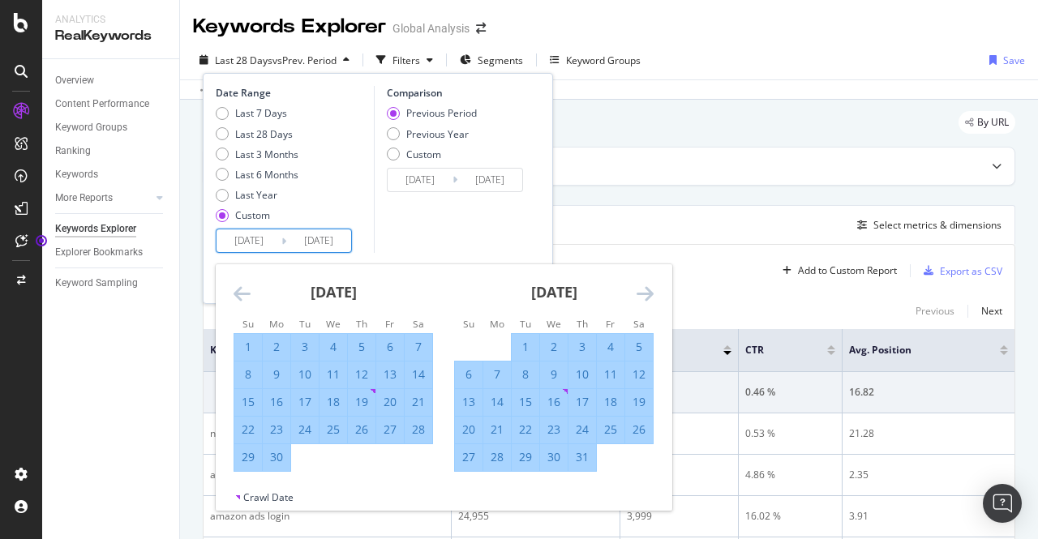
click at [517, 296] on icon "Move forward to switch to the next month." at bounding box center [645, 293] width 17 height 19
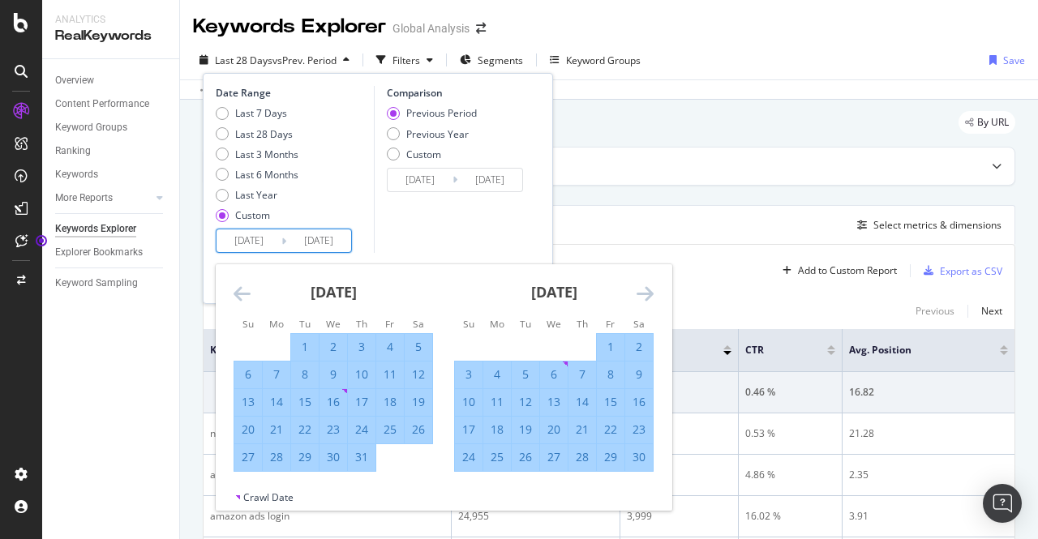
click at [517, 296] on icon "Move forward to switch to the next month." at bounding box center [645, 293] width 17 height 19
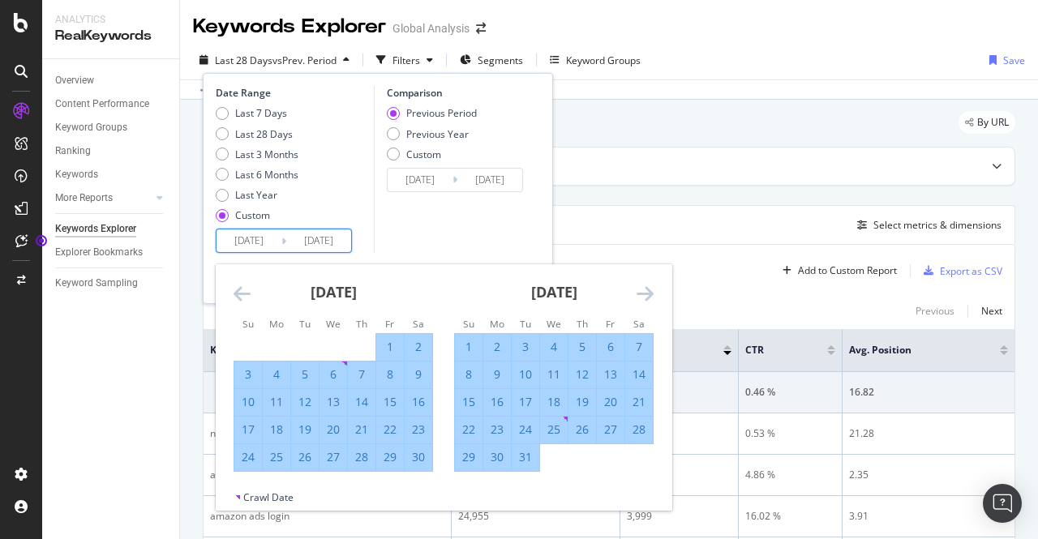
click at [517, 463] on div "31" at bounding box center [526, 457] width 28 height 16
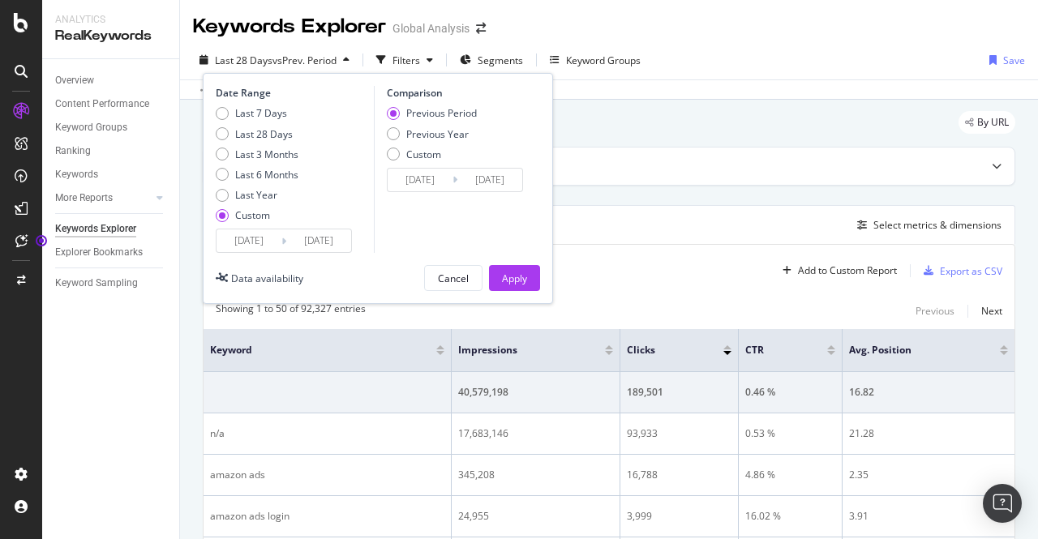
type input "[DATE]"
click at [509, 280] on div "Apply" at bounding box center [514, 279] width 25 height 14
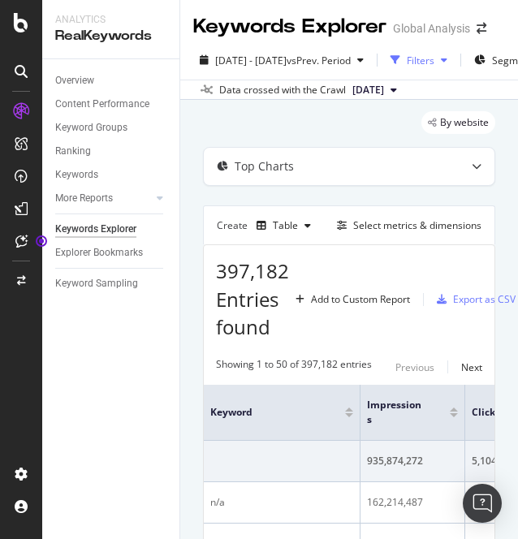
click at [400, 55] on icon "button" at bounding box center [395, 60] width 10 height 10
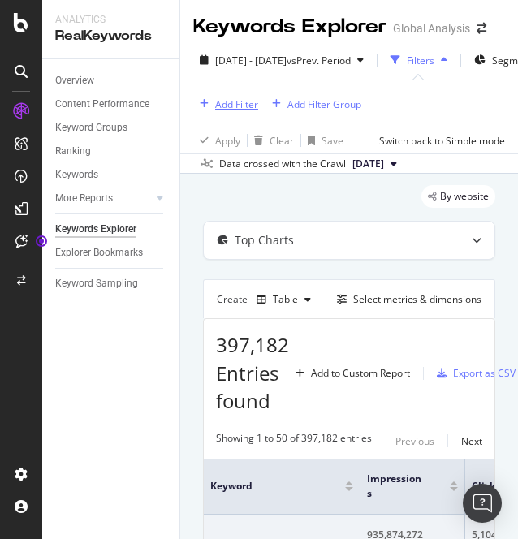
click at [251, 96] on div "Add Filter" at bounding box center [225, 104] width 65 height 18
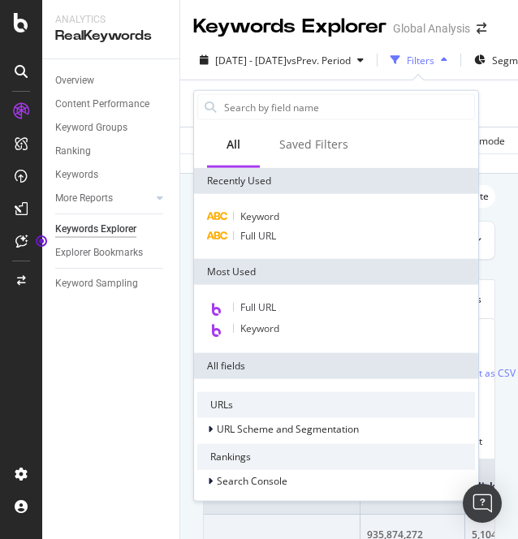
type input "c"
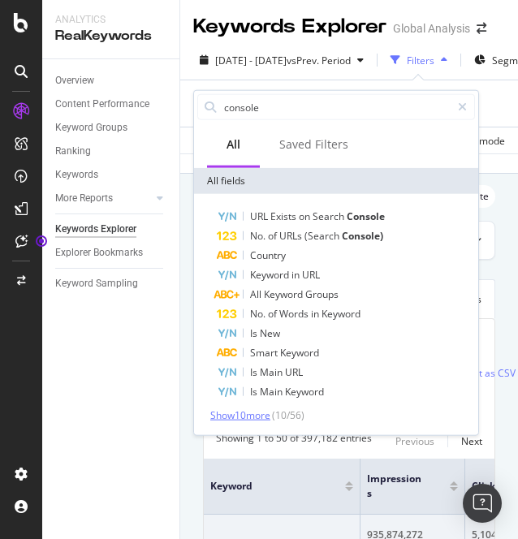
click at [234, 416] on span "Show 10 more" at bounding box center [240, 415] width 60 height 14
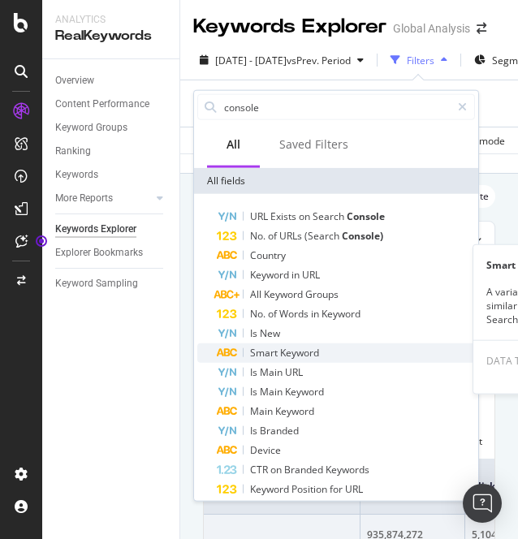
scroll to position [128, 0]
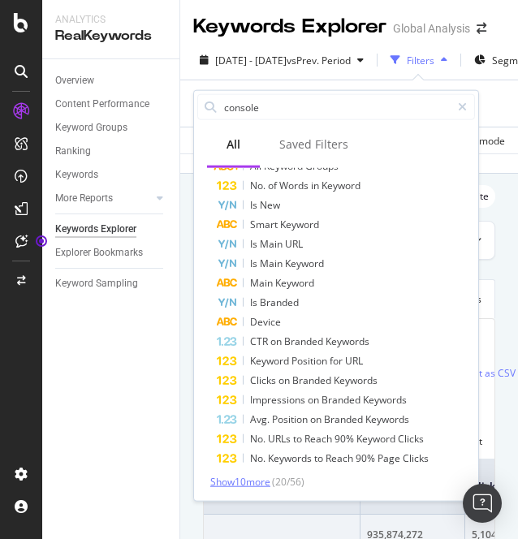
click at [233, 475] on span "Show 10 more" at bounding box center [240, 482] width 60 height 14
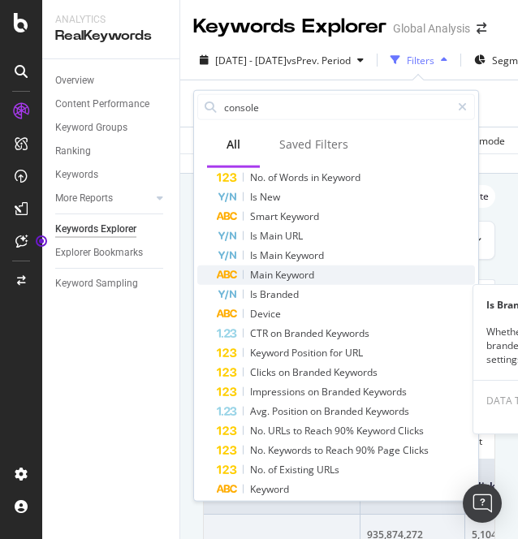
scroll to position [328, 0]
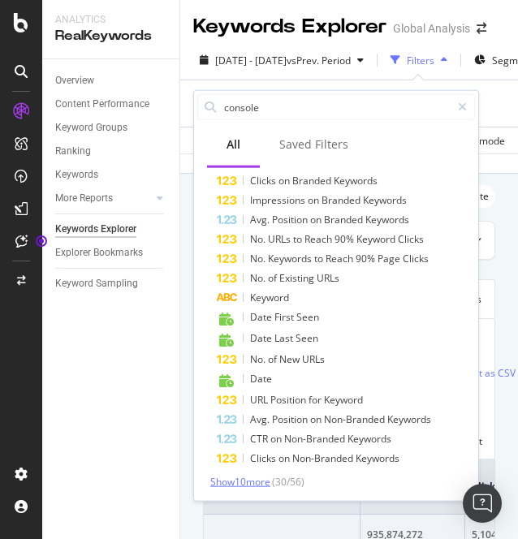
click at [239, 483] on span "Show 10 more" at bounding box center [240, 482] width 60 height 14
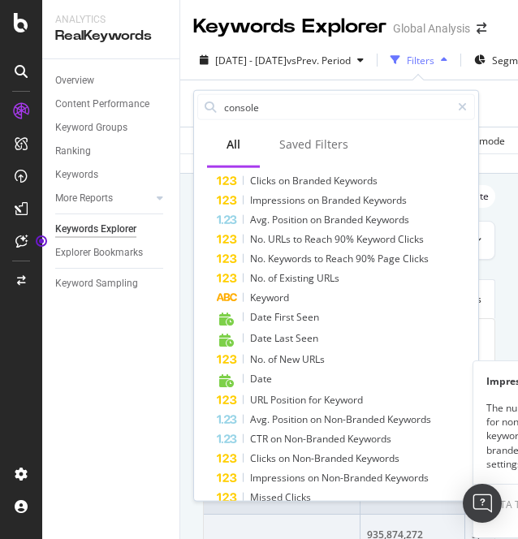
scroll to position [522, 0]
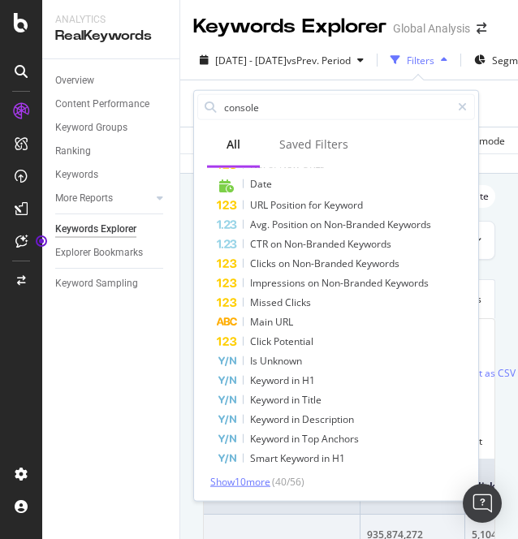
click at [239, 483] on span "Show 10 more" at bounding box center [240, 482] width 60 height 14
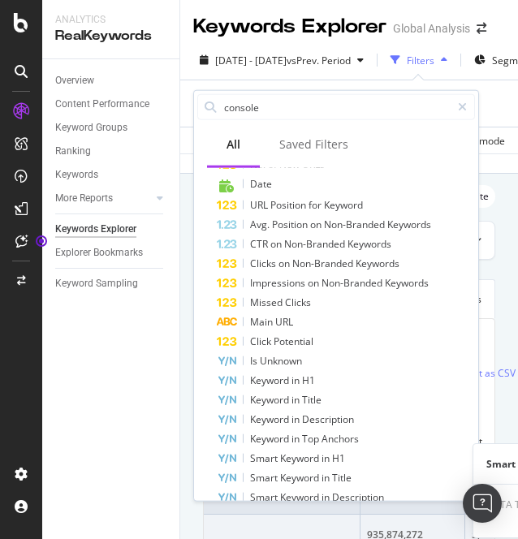
scroll to position [717, 0]
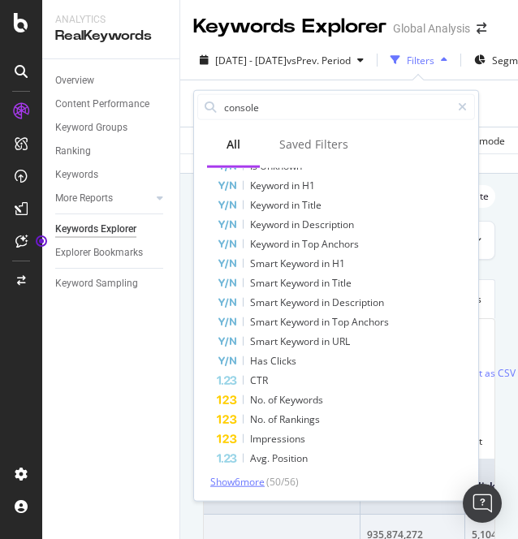
click at [224, 476] on span "Show 6 more" at bounding box center [237, 482] width 54 height 14
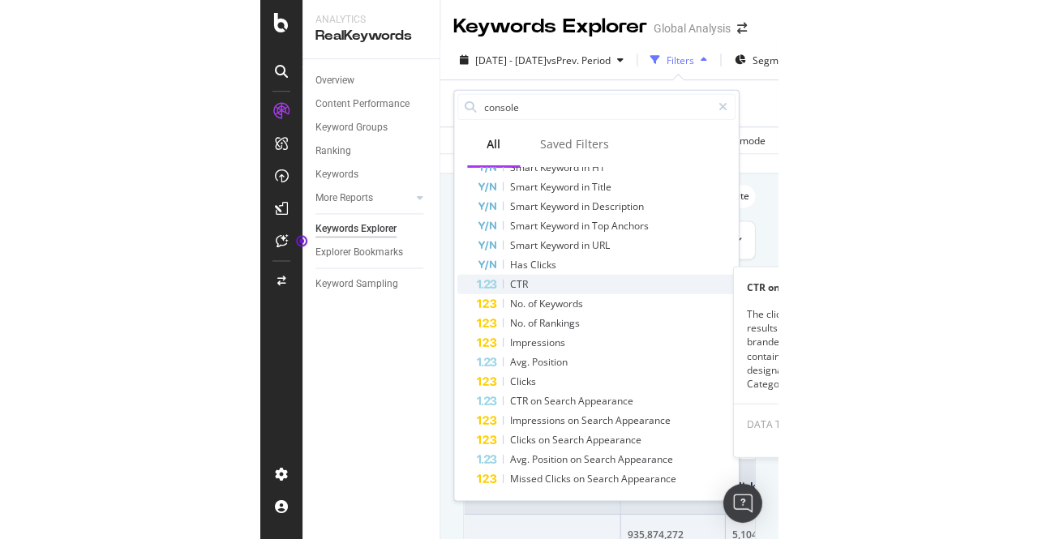
scroll to position [0, 0]
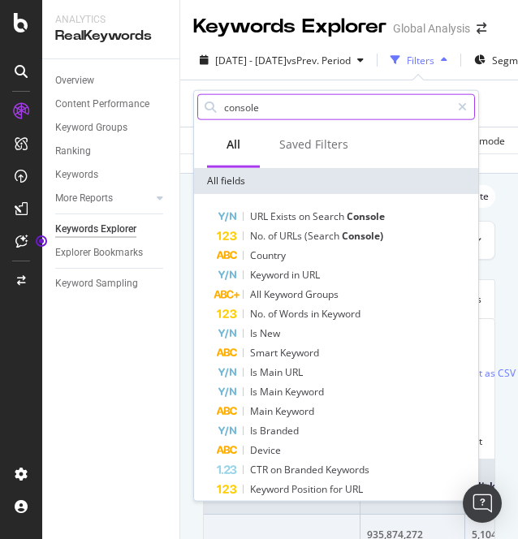
click at [277, 97] on input "console" at bounding box center [336, 107] width 228 height 24
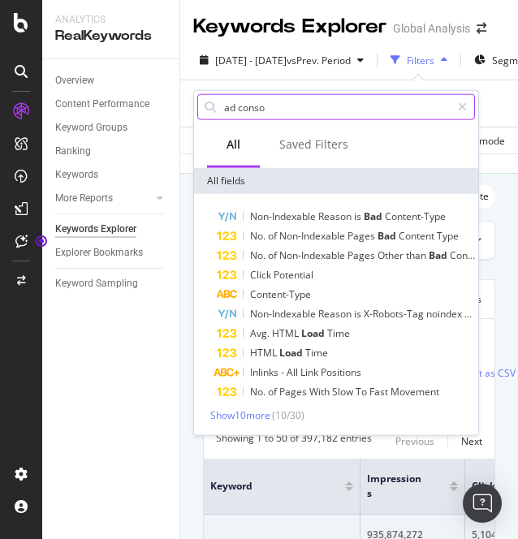
type input "ad consol"
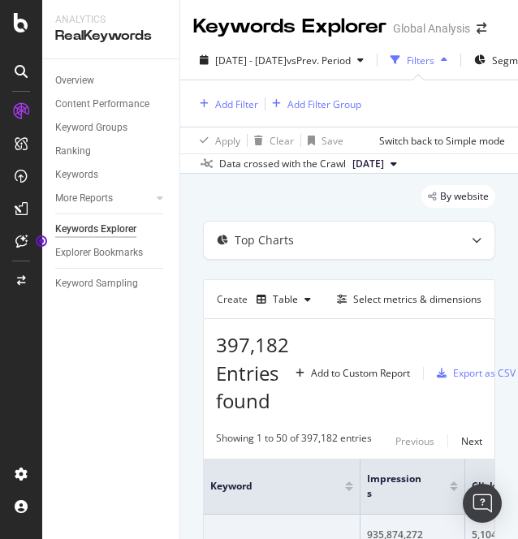
click at [130, 431] on div "Overview Content Performance Keyword Groups Ranking Keywords More Reports Count…" at bounding box center [110, 298] width 137 height 479
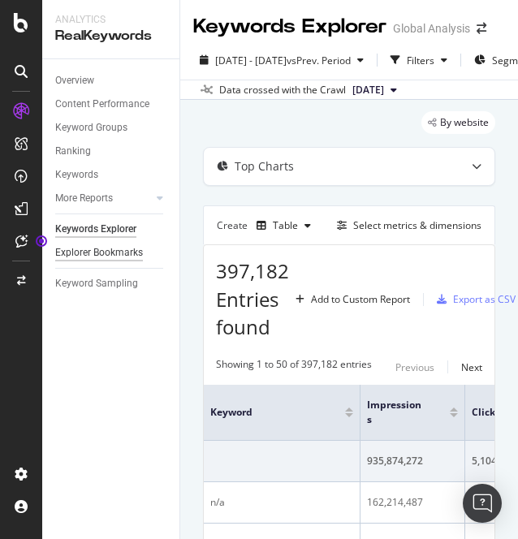
click at [72, 254] on div "Explorer Bookmarks" at bounding box center [99, 252] width 88 height 17
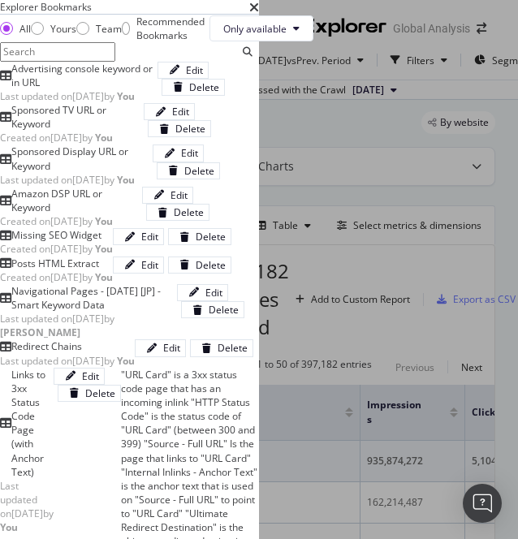
click at [97, 89] on div "Advertising console keyword or in URL" at bounding box center [84, 76] width 146 height 28
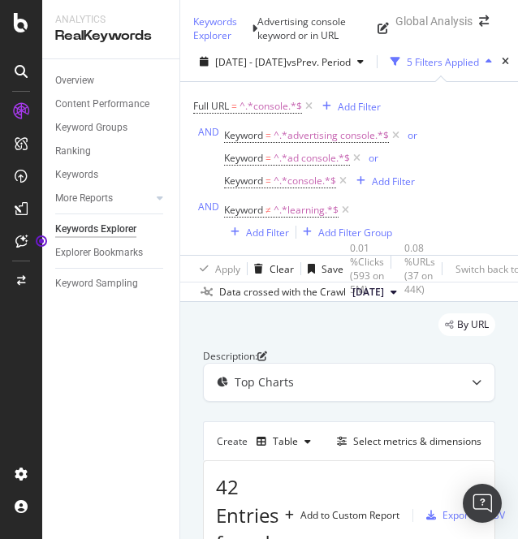
click at [328, 299] on div "Data crossed with the Crawl" at bounding box center [282, 292] width 127 height 15
click at [384, 299] on span "[DATE]" at bounding box center [368, 292] width 32 height 15
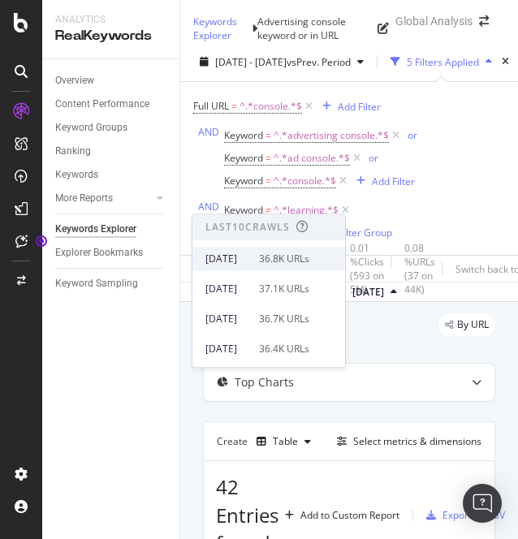
click at [235, 266] on div "[DATE] 36.8K URLs" at bounding box center [268, 259] width 152 height 24
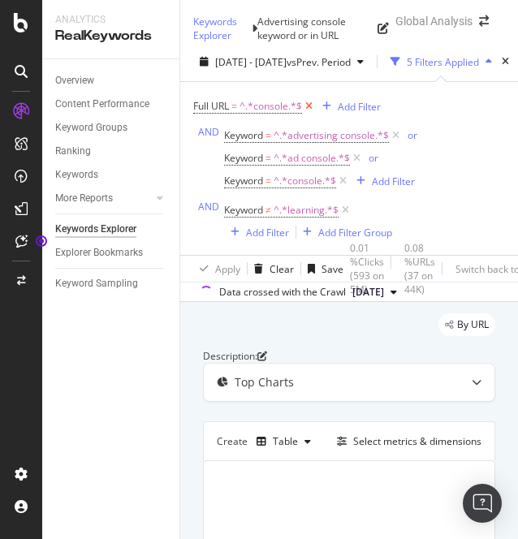
click at [303, 114] on icon at bounding box center [309, 106] width 14 height 16
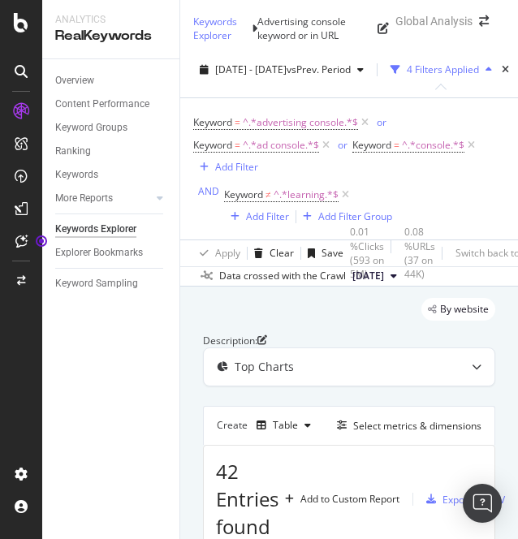
click at [96, 230] on div "Keywords Explorer" at bounding box center [95, 229] width 81 height 17
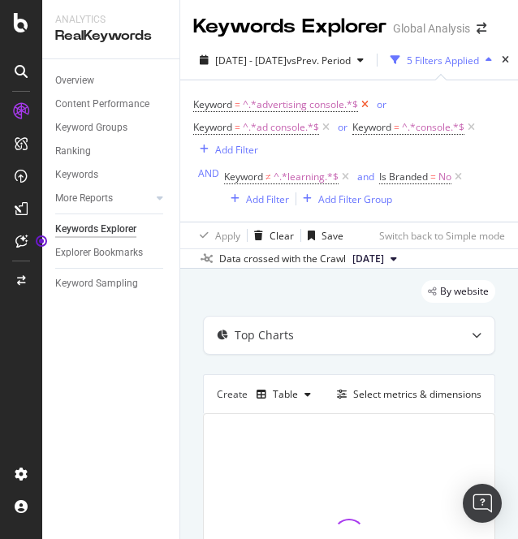
click at [363, 111] on icon at bounding box center [365, 105] width 14 height 16
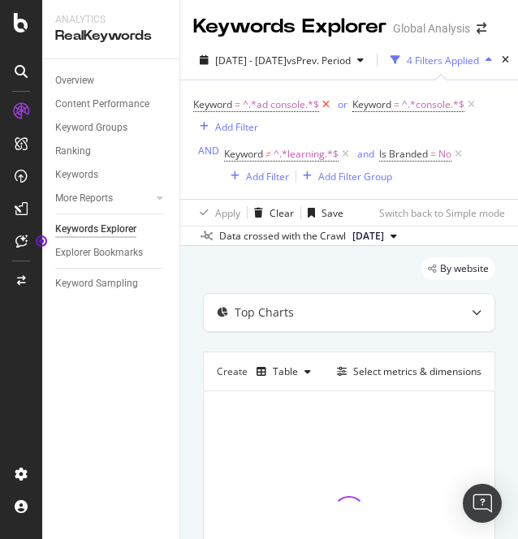
click at [320, 105] on icon at bounding box center [326, 105] width 14 height 16
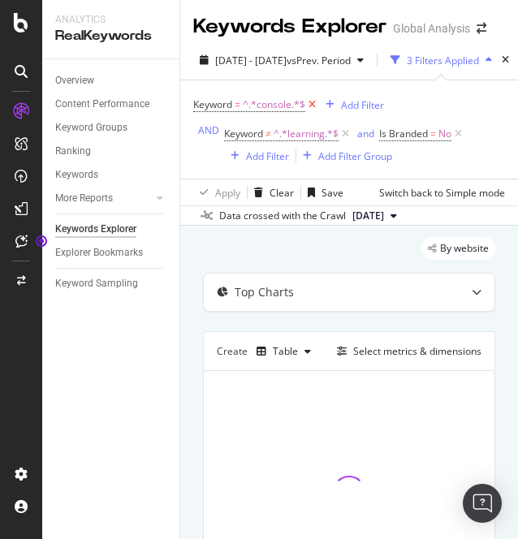
click at [312, 109] on icon at bounding box center [312, 105] width 14 height 16
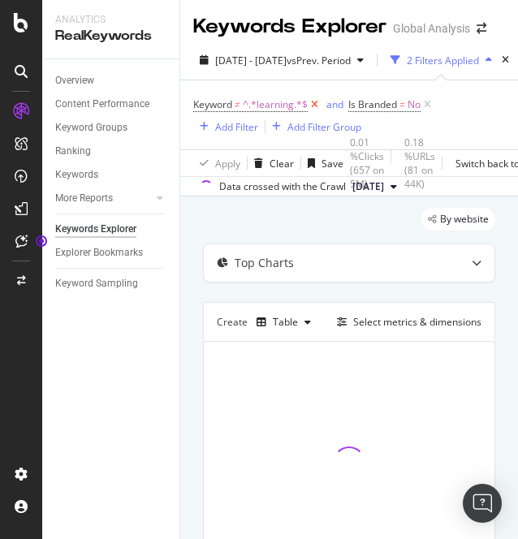
click at [312, 108] on icon at bounding box center [314, 105] width 14 height 16
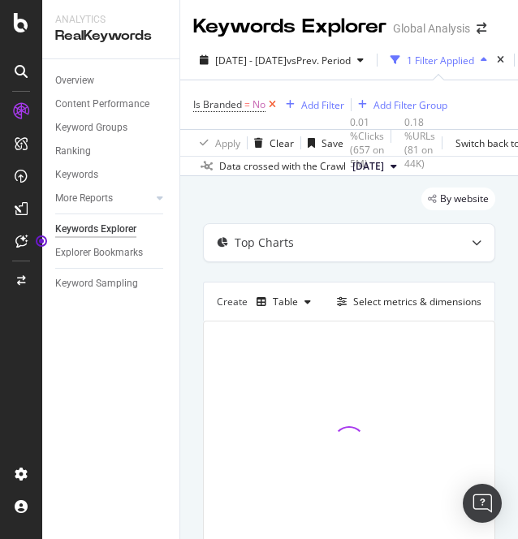
click at [273, 105] on icon at bounding box center [272, 105] width 14 height 16
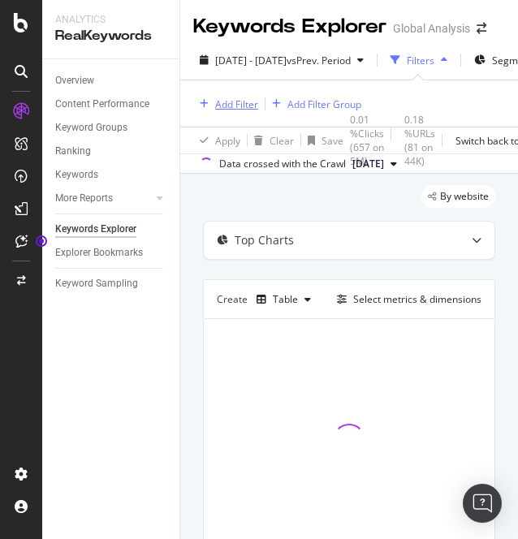
click at [236, 103] on div "Add Filter" at bounding box center [236, 104] width 43 height 14
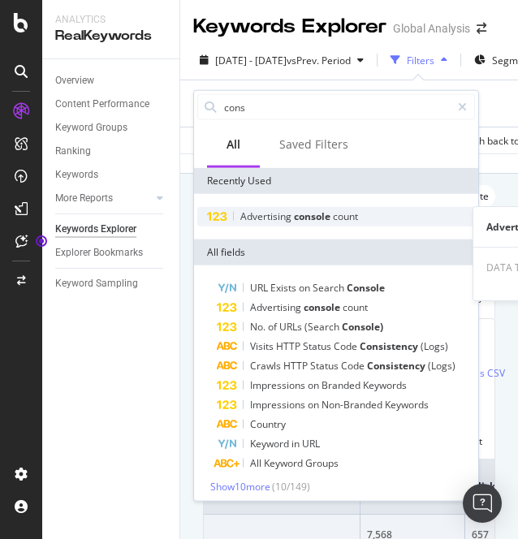
type input "cons"
click at [281, 213] on span "Advertising" at bounding box center [267, 216] width 54 height 14
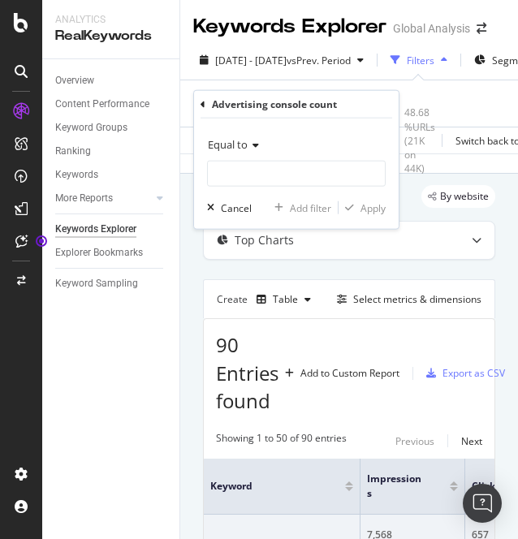
click at [233, 143] on span "Equal to" at bounding box center [228, 144] width 40 height 15
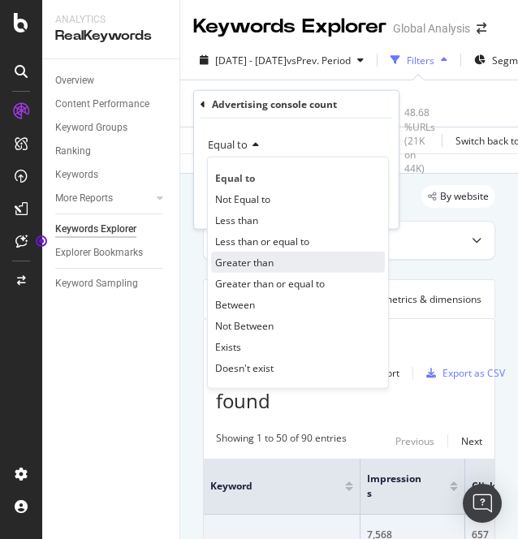
click at [236, 269] on div "Greater than" at bounding box center [298, 261] width 174 height 21
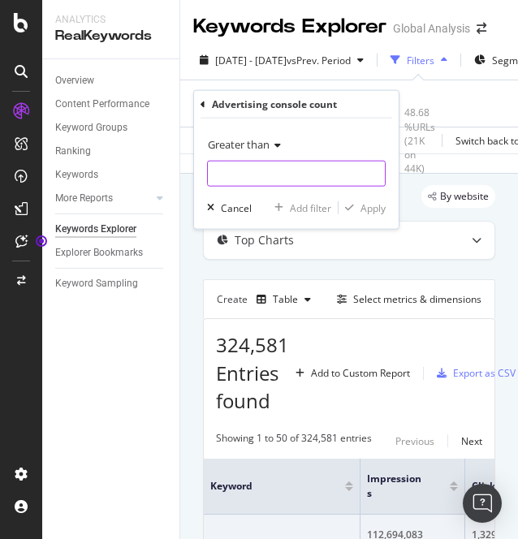
click at [238, 174] on input "number" at bounding box center [296, 174] width 178 height 26
type input "0"
click at [371, 204] on div "Apply" at bounding box center [372, 207] width 25 height 14
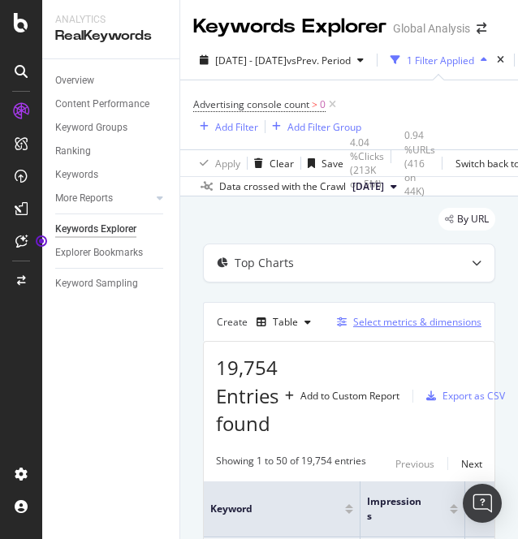
click at [353, 324] on div "Select metrics & dimensions" at bounding box center [417, 322] width 128 height 14
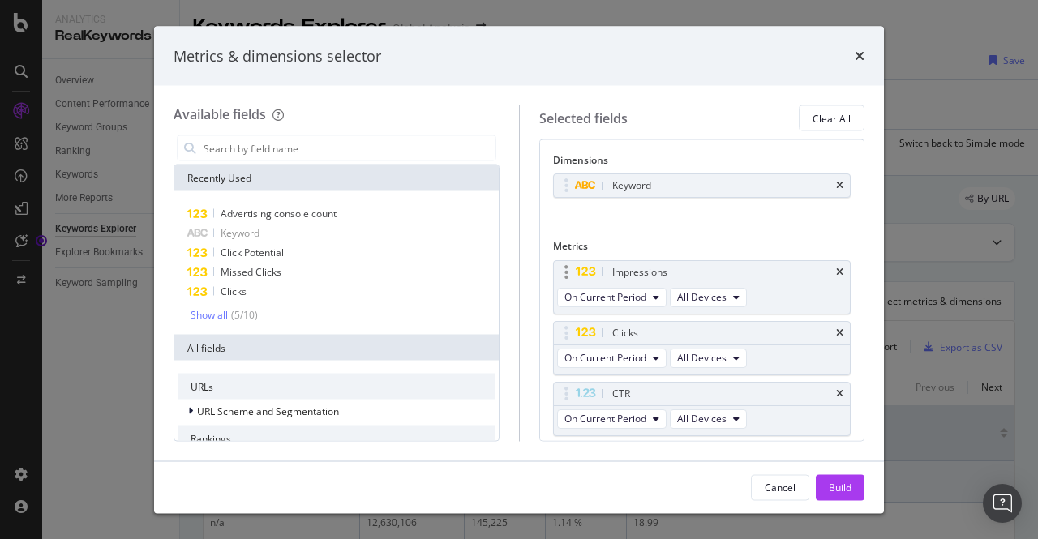
scroll to position [105, 0]
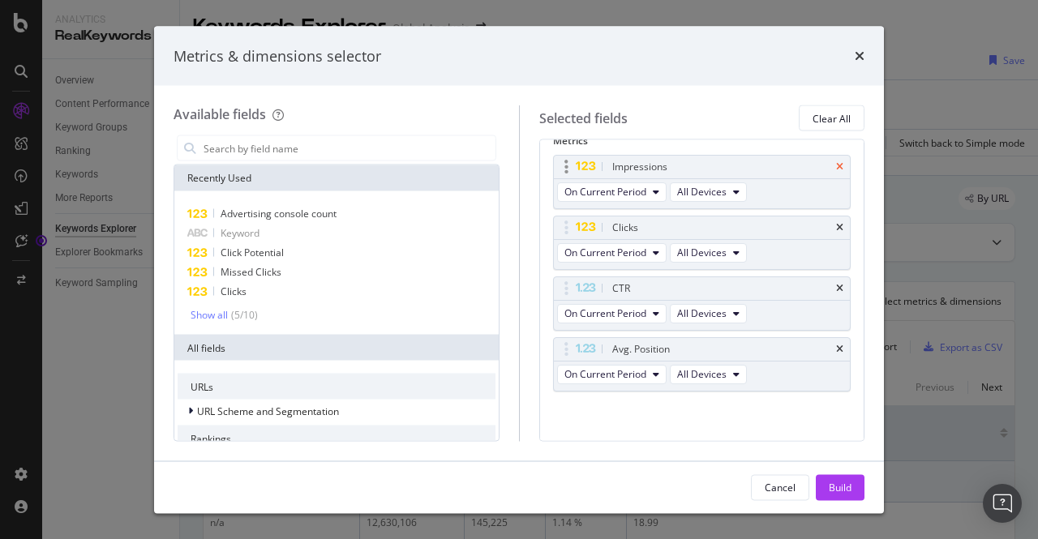
click at [517, 162] on icon "times" at bounding box center [839, 166] width 7 height 10
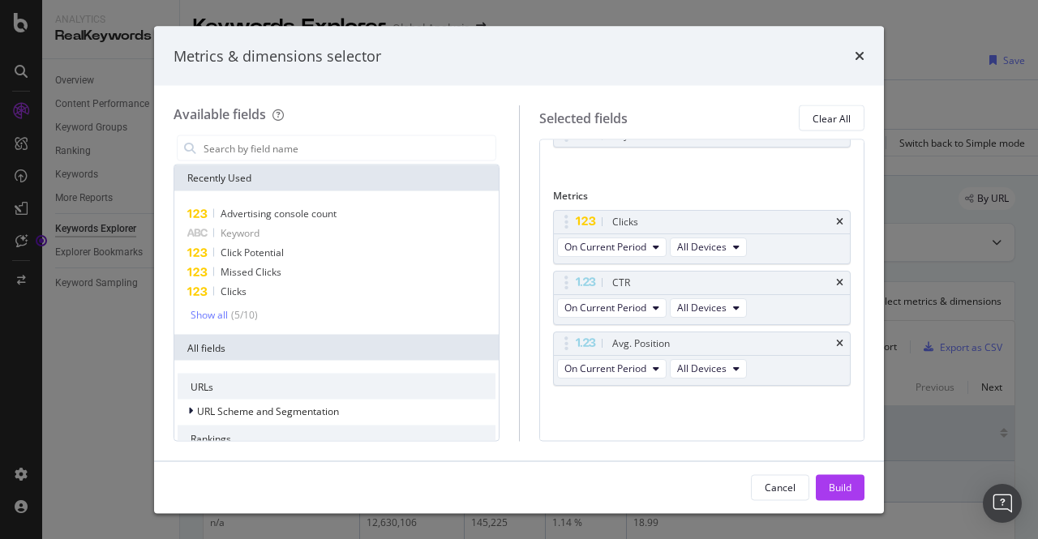
scroll to position [45, 0]
click at [517, 162] on div "Keyword You can use this field as a dimension" at bounding box center [702, 157] width 299 height 59
click at [517, 218] on div "Clicks" at bounding box center [702, 226] width 297 height 23
click at [517, 222] on icon "times" at bounding box center [839, 226] width 7 height 10
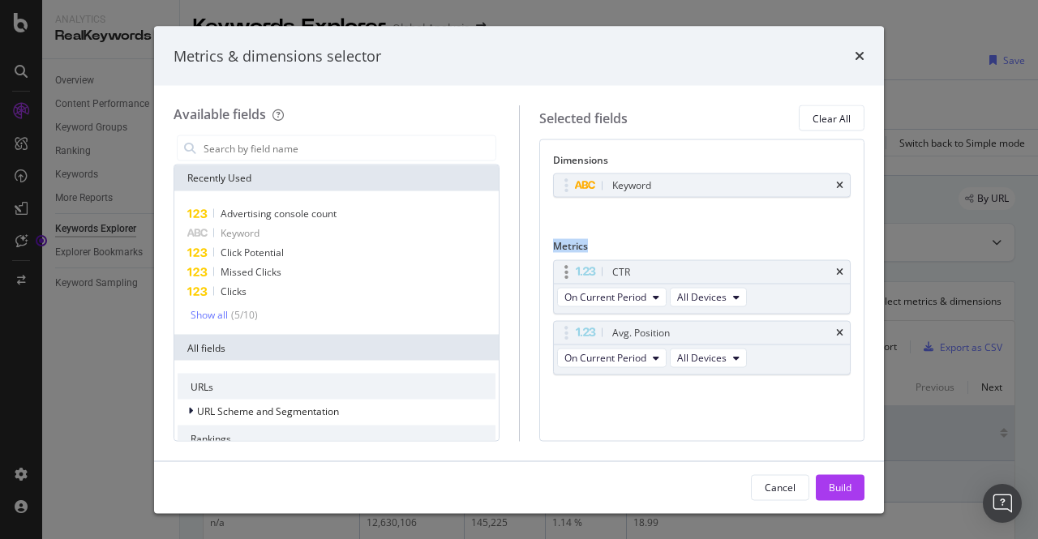
scroll to position [0, 0]
click at [517, 271] on icon "times" at bounding box center [839, 272] width 7 height 10
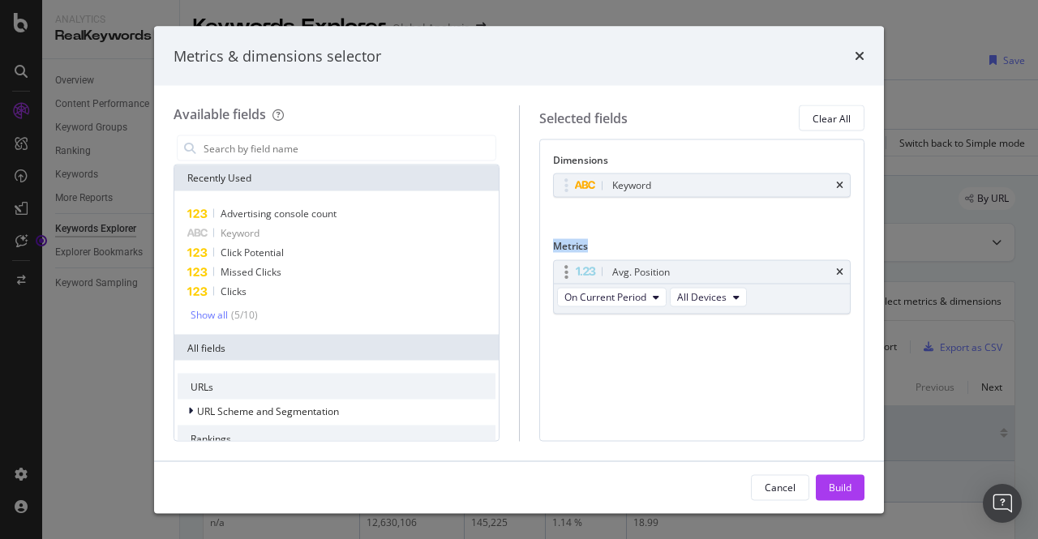
click at [517, 264] on div "Avg. Position" at bounding box center [702, 271] width 297 height 23
click at [517, 272] on icon "times" at bounding box center [839, 272] width 7 height 10
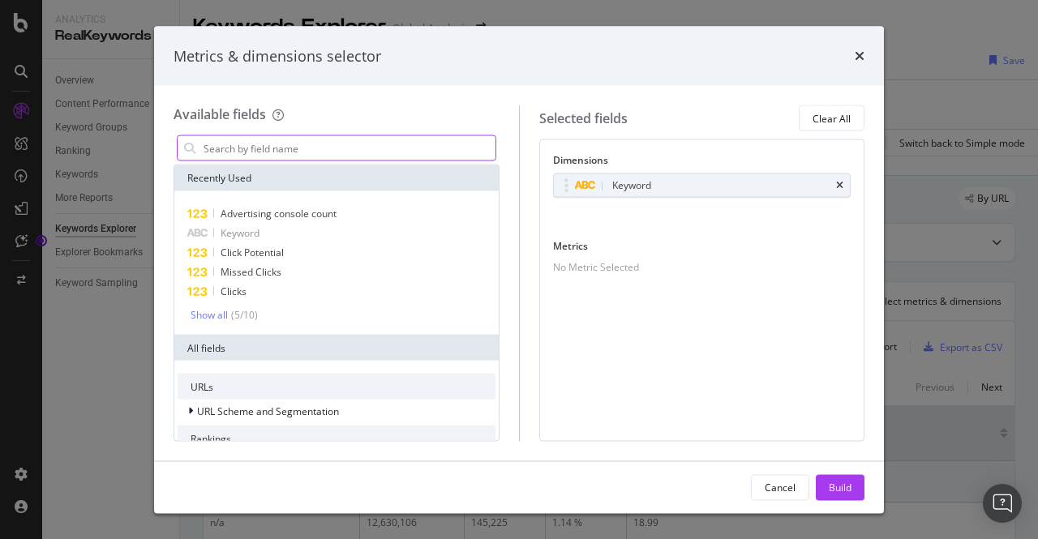
click at [224, 147] on input "modal" at bounding box center [349, 148] width 294 height 24
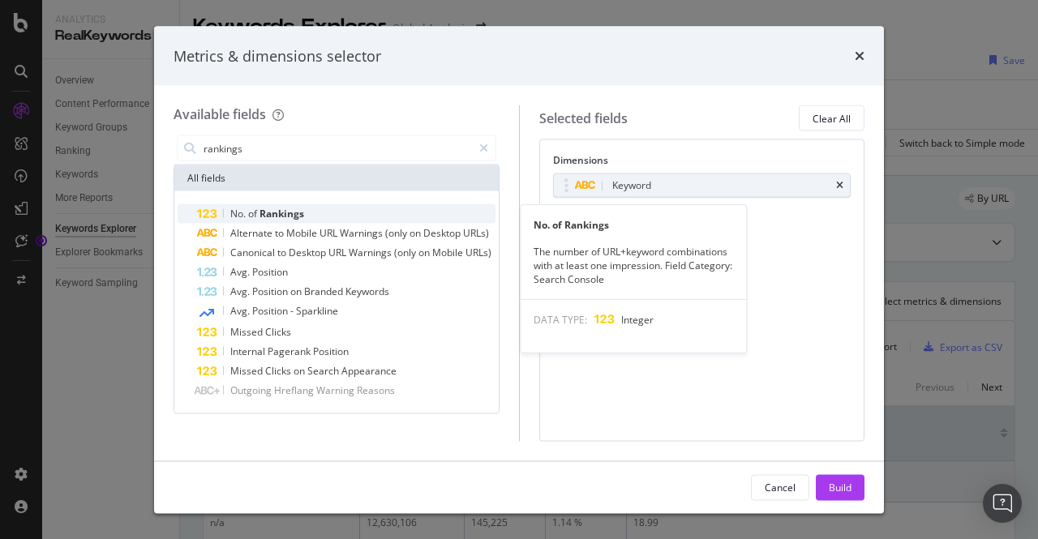
click at [271, 218] on span "Rankings" at bounding box center [282, 214] width 45 height 14
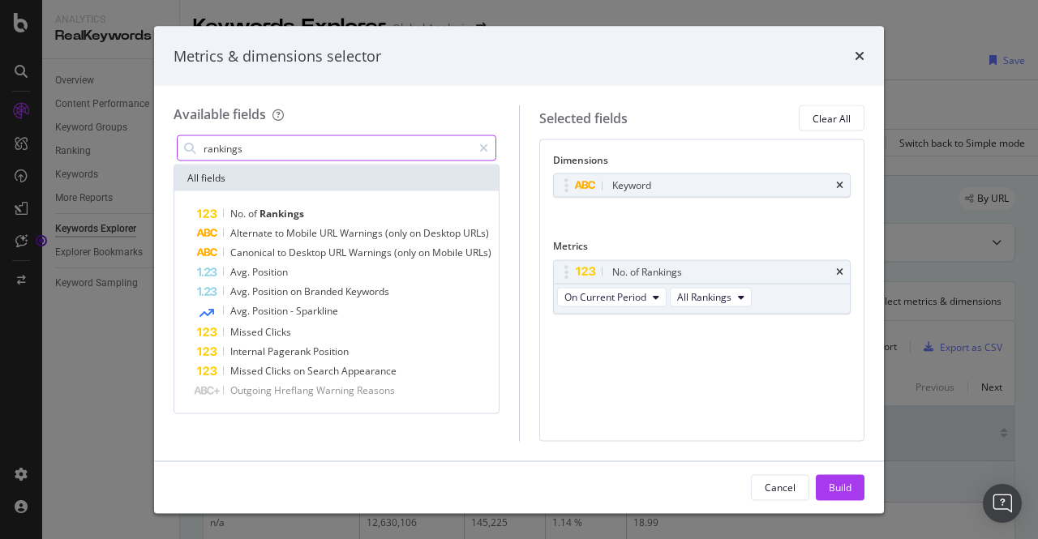
click at [240, 159] on input "rankings" at bounding box center [337, 148] width 270 height 24
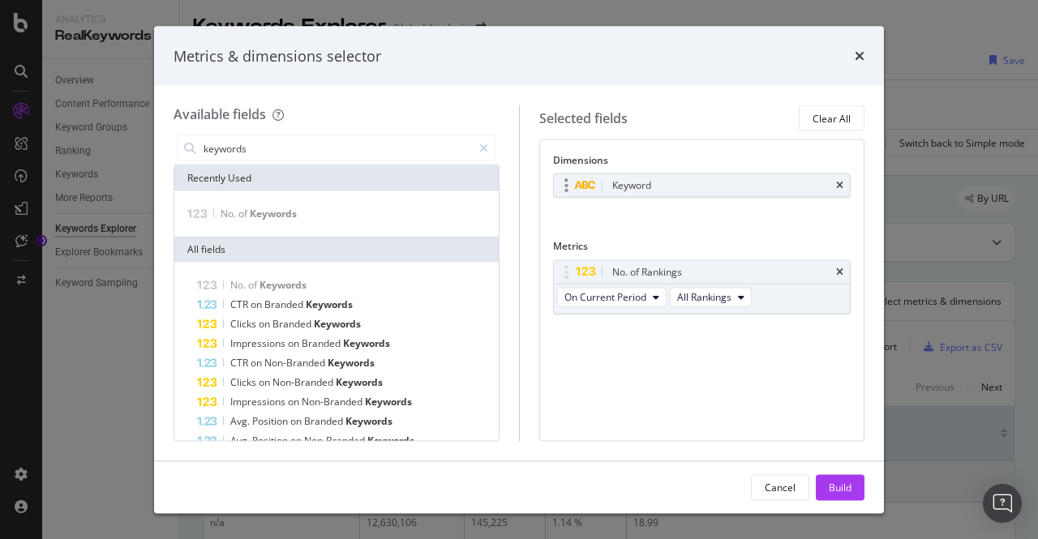
click at [517, 187] on div "Keyword" at bounding box center [702, 185] width 297 height 23
click at [517, 189] on icon "times" at bounding box center [839, 186] width 7 height 10
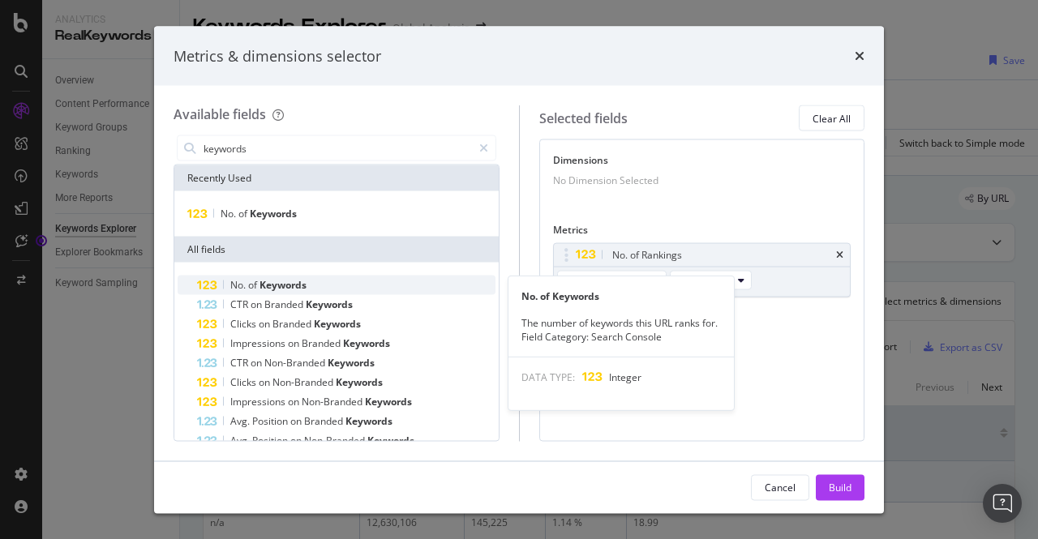
click at [316, 291] on div "No. of Keywords" at bounding box center [346, 285] width 299 height 19
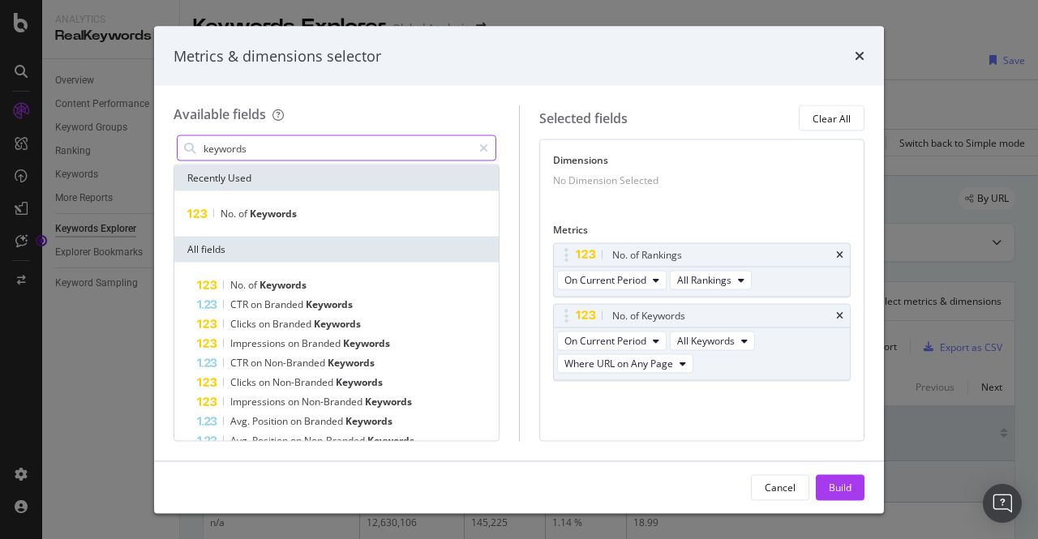
click at [237, 146] on input "keywords" at bounding box center [337, 148] width 270 height 24
type input "o"
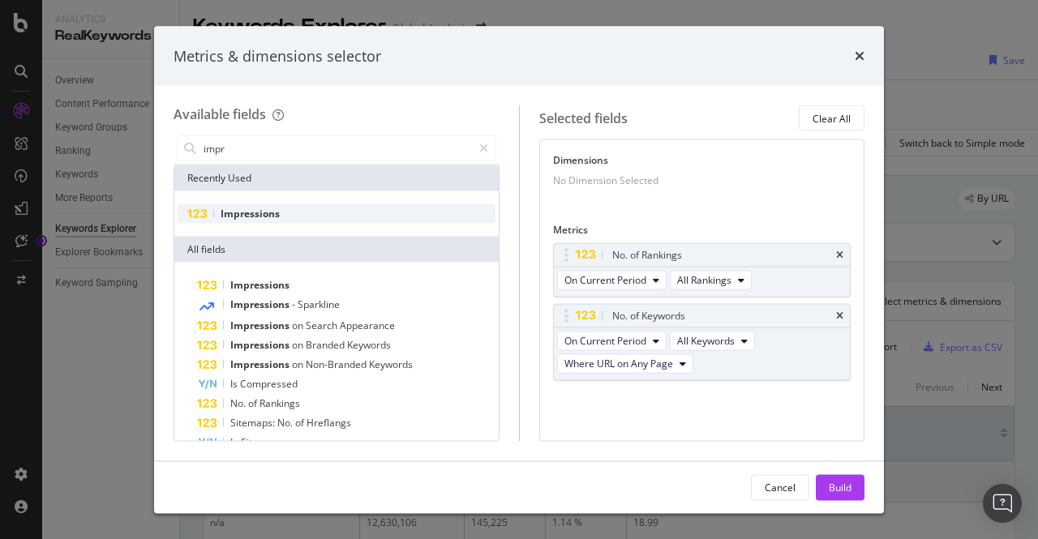
click at [240, 217] on span "Impressions" at bounding box center [250, 214] width 59 height 14
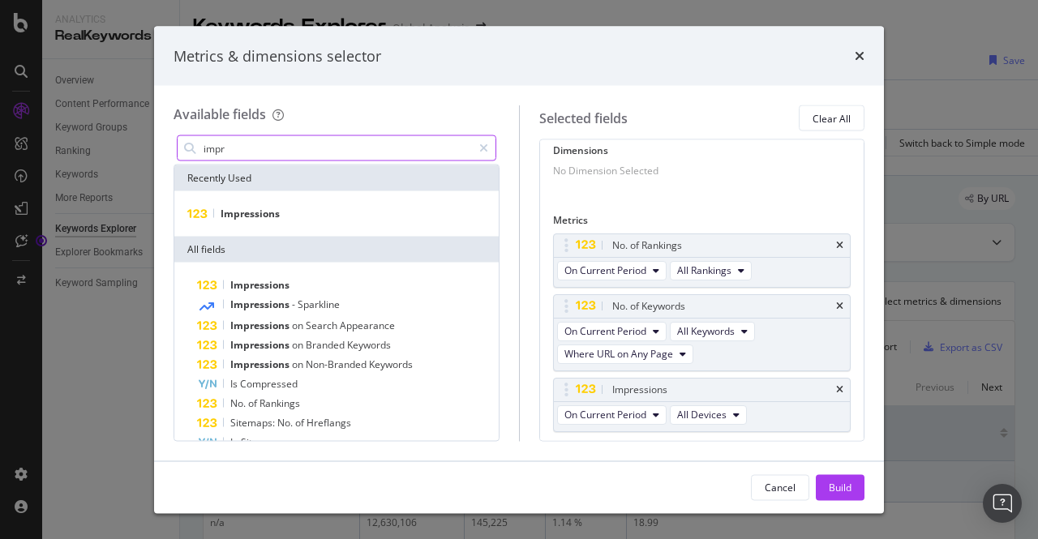
click at [225, 152] on input "impr" at bounding box center [337, 148] width 270 height 24
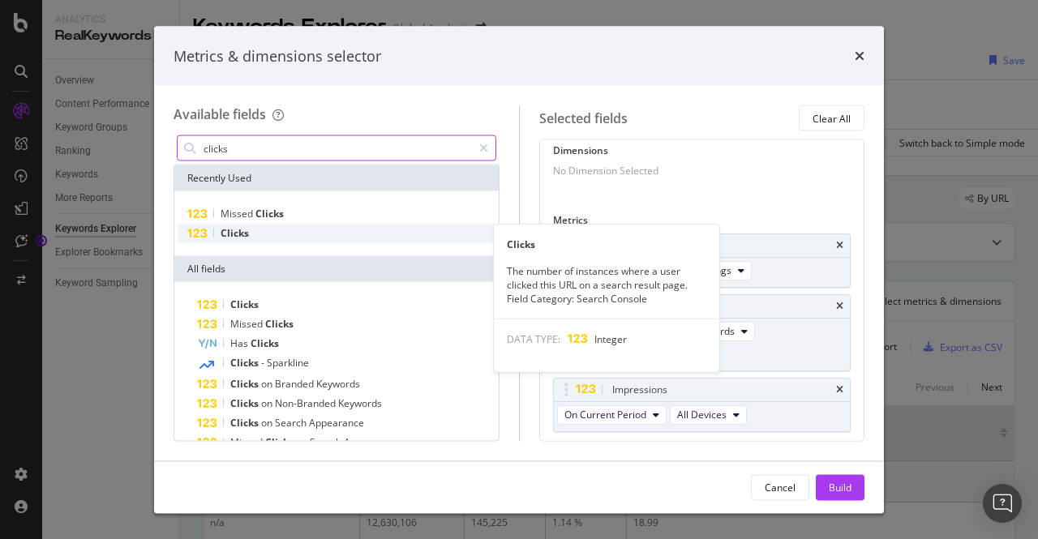
type input "clicks"
click at [246, 230] on span "Clicks" at bounding box center [235, 233] width 28 height 14
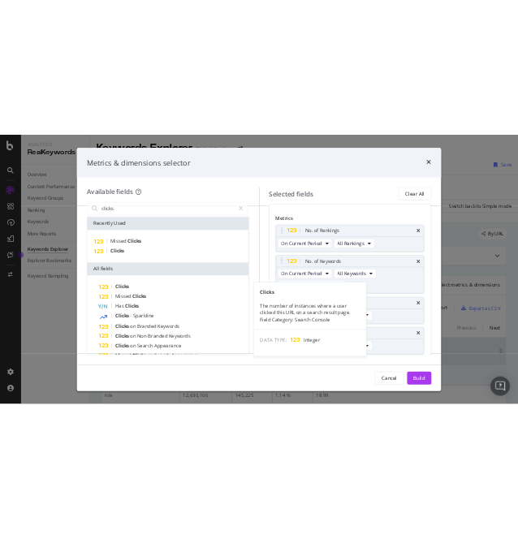
scroll to position [70, 0]
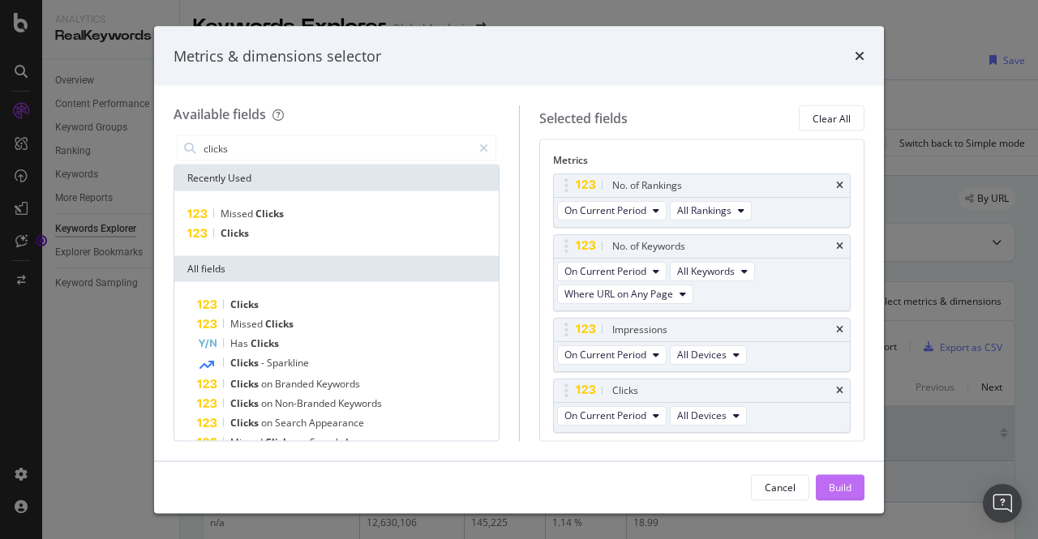
click at [517, 488] on div "Build" at bounding box center [840, 487] width 23 height 14
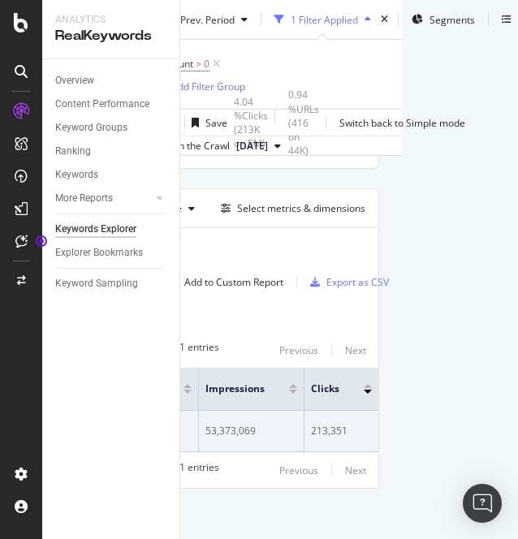
scroll to position [114, 117]
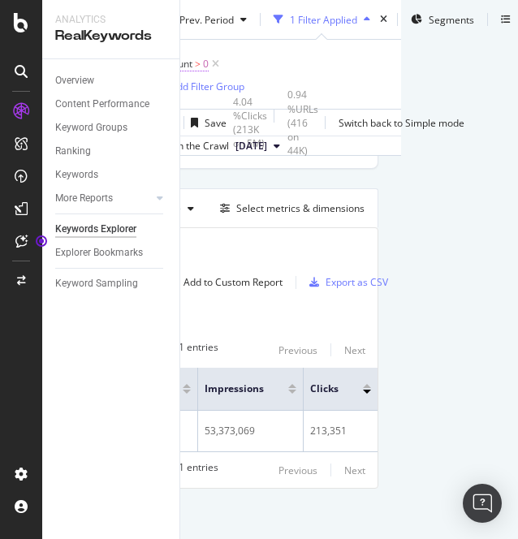
click at [196, 67] on span ">" at bounding box center [198, 64] width 6 height 14
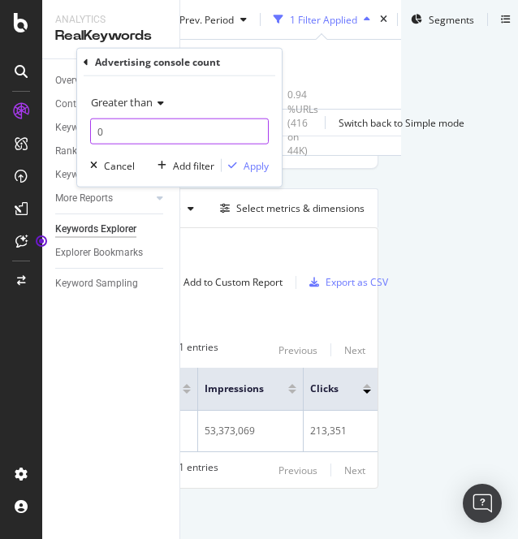
click at [96, 124] on input "0" at bounding box center [179, 131] width 178 height 26
type input "10"
click at [249, 161] on div "Apply" at bounding box center [255, 165] width 25 height 14
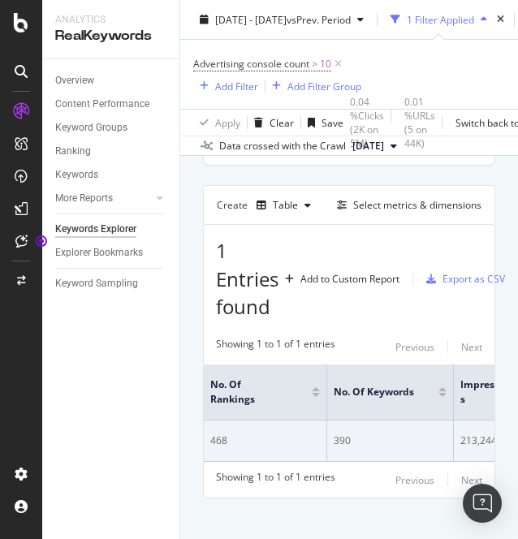
scroll to position [0, 148]
